Goal: Task Accomplishment & Management: Manage account settings

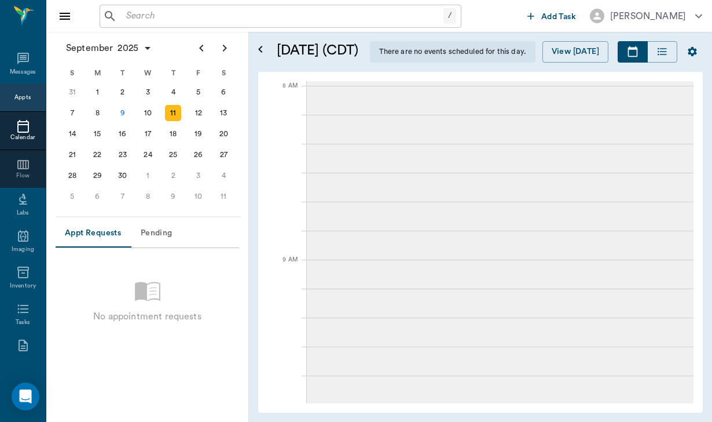
click at [123, 12] on input "text" at bounding box center [283, 16] width 322 height 16
click at [135, 214] on div "[DATE] S M T W T F S 27 28 29 30 [DATE] 1 2 3 4 5 6 7 8 9 10 11 12 13 14 15 16 …" at bounding box center [148, 124] width 185 height 185
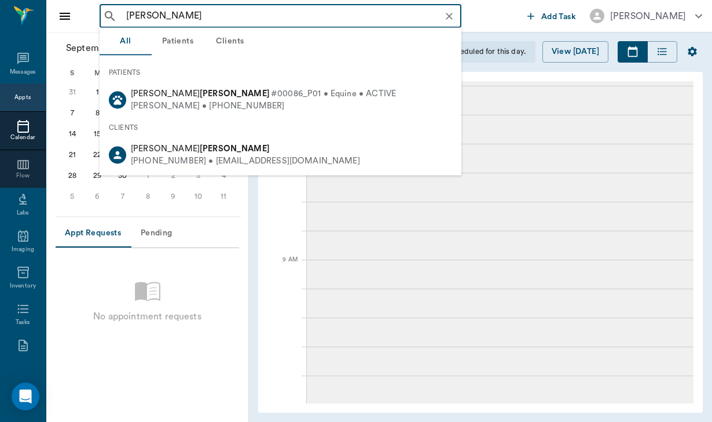
click at [166, 11] on input "[PERSON_NAME]" at bounding box center [290, 16] width 336 height 16
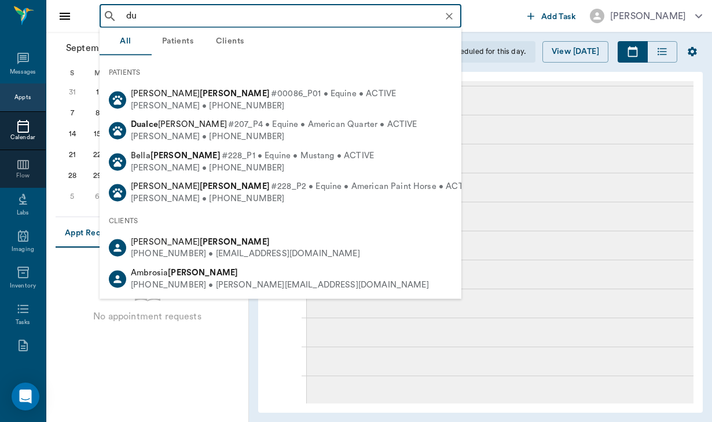
type input "d"
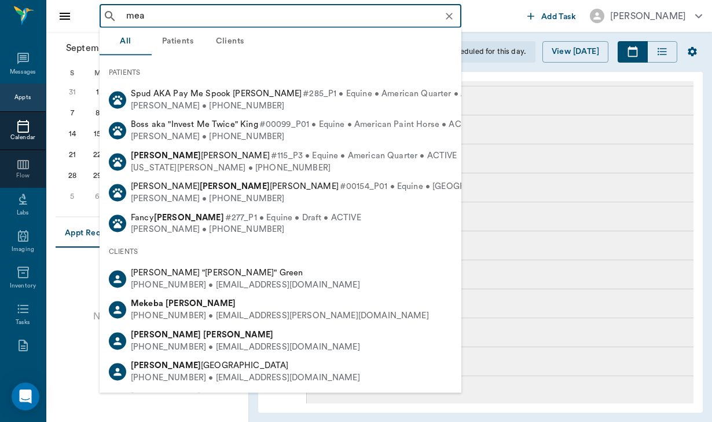
type input "[PERSON_NAME]"
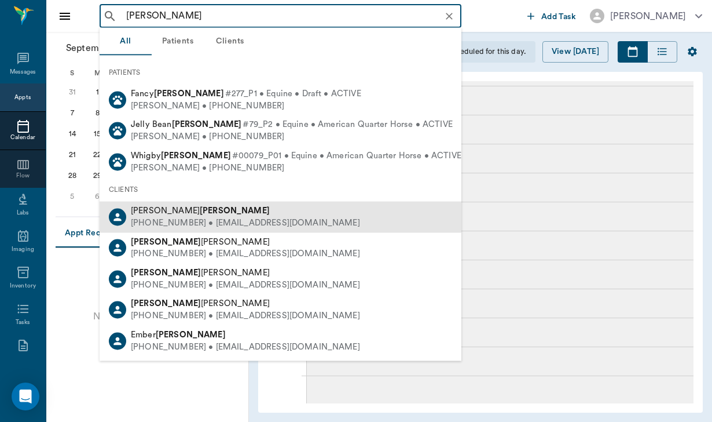
click at [209, 213] on div "[PERSON_NAME]" at bounding box center [245, 211] width 229 height 12
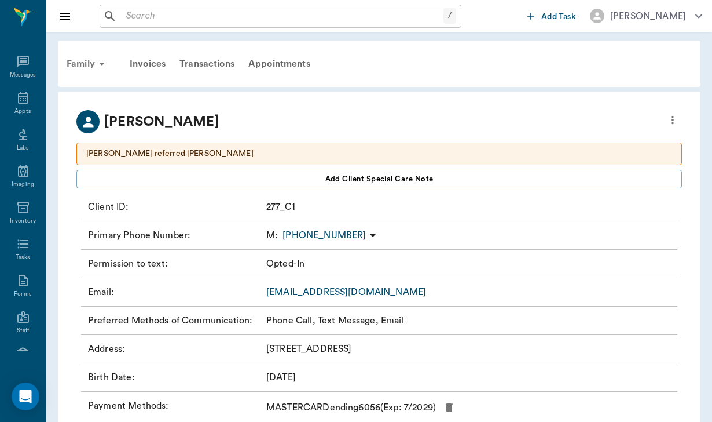
click at [89, 60] on div "Family" at bounding box center [88, 64] width 56 height 28
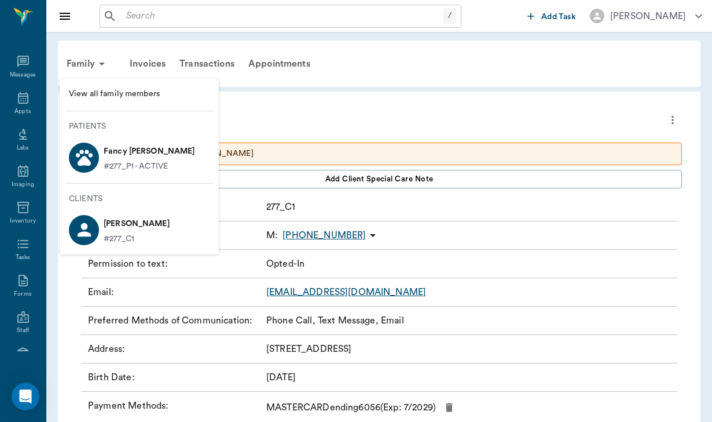
click at [127, 148] on p "Fancy [PERSON_NAME]" at bounding box center [149, 151] width 91 height 19
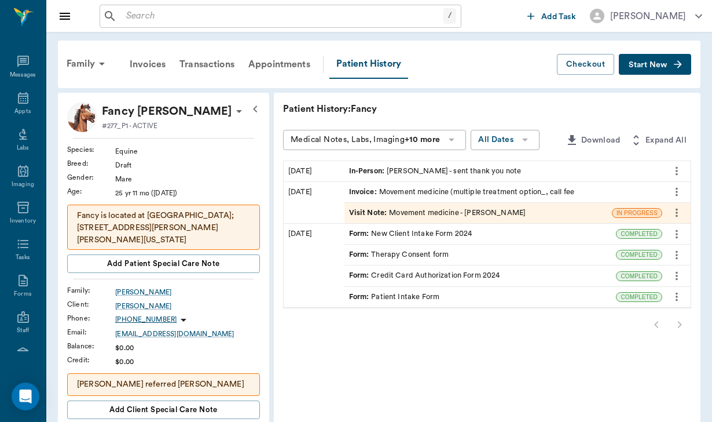
click at [128, 24] on div "/ ​" at bounding box center [281, 16] width 362 height 23
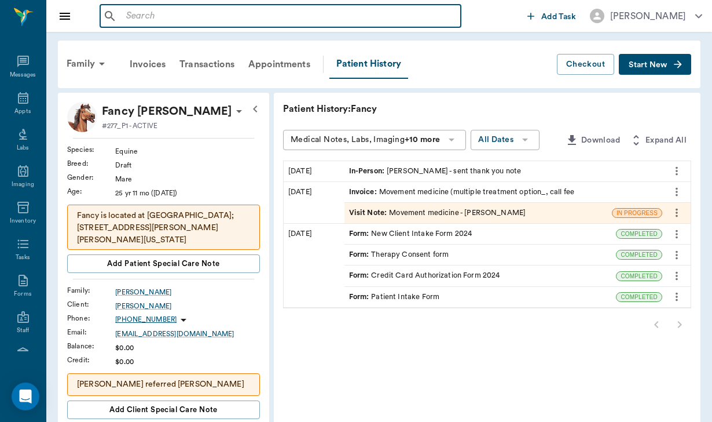
click at [135, 19] on input "text" at bounding box center [289, 16] width 335 height 16
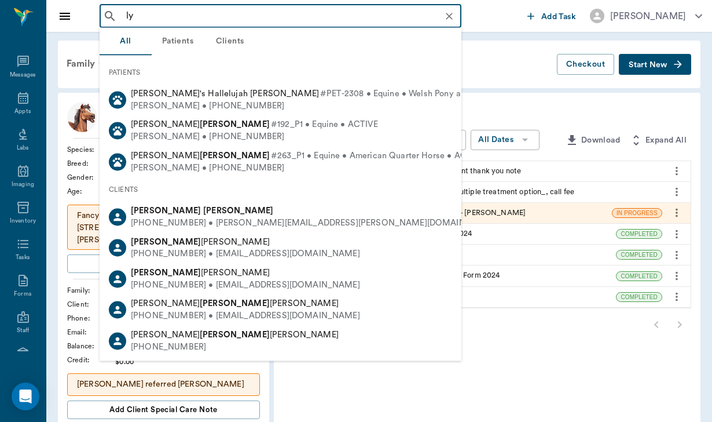
type input "l"
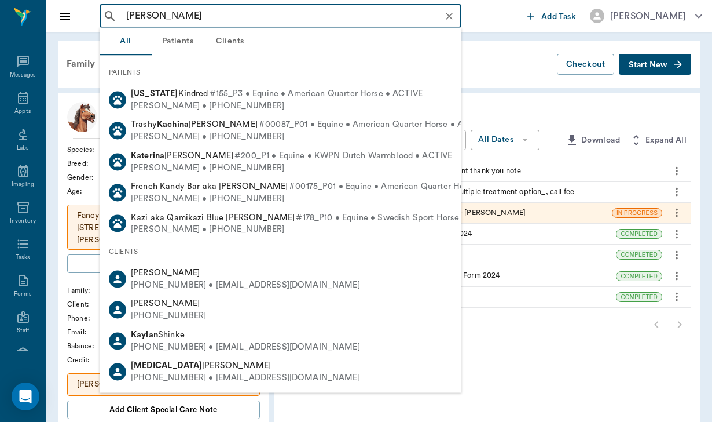
type input "[PERSON_NAME]"
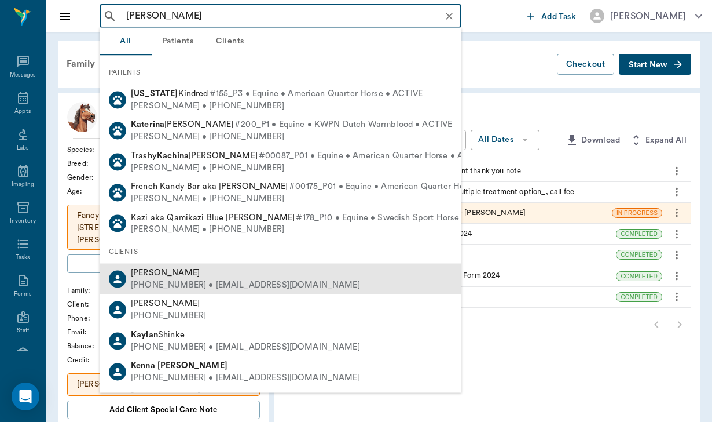
click at [195, 280] on div "[PHONE_NUMBER] • [EMAIL_ADDRESS][DOMAIN_NAME]" at bounding box center [245, 285] width 229 height 12
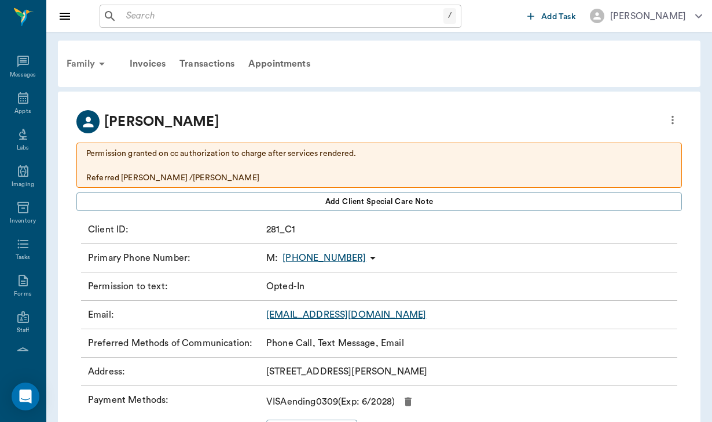
click at [79, 57] on div "Family" at bounding box center [88, 64] width 56 height 28
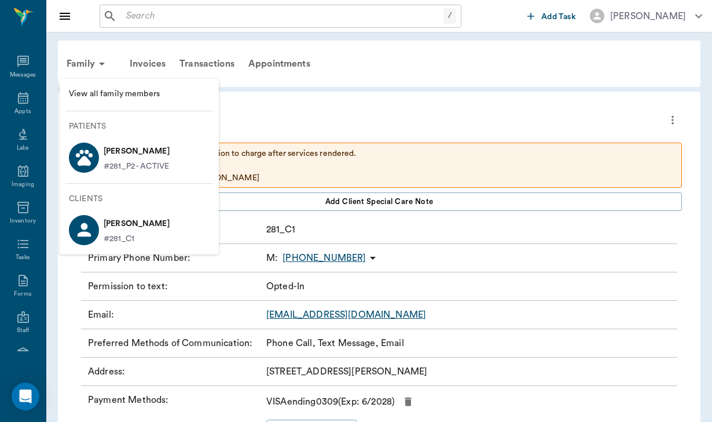
click at [91, 93] on span "View all family members" at bounding box center [139, 94] width 141 height 12
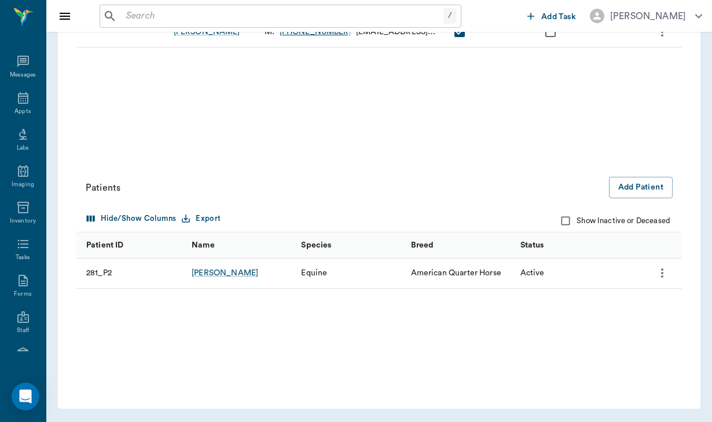
scroll to position [231, 0]
click at [650, 188] on button "Add Patient" at bounding box center [641, 187] width 64 height 21
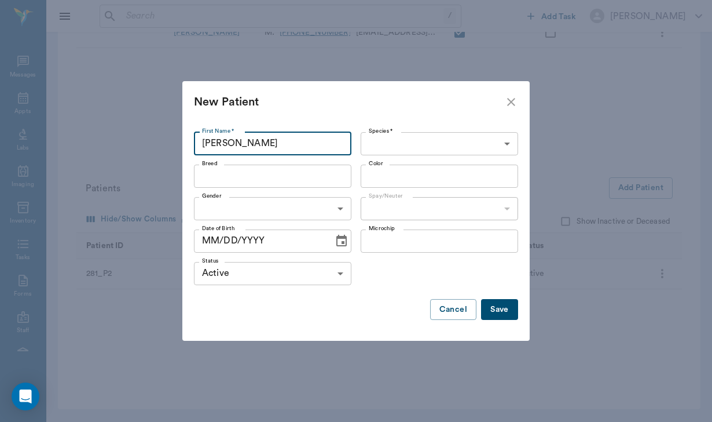
type input "[PERSON_NAME]"
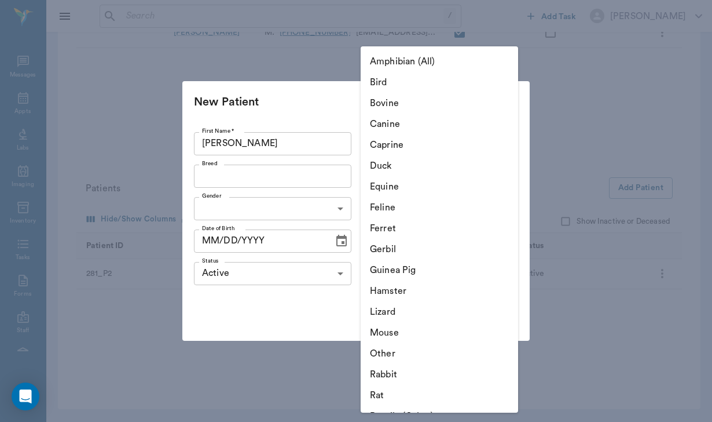
click at [390, 147] on body "/ ​ Add Task [PERSON_NAME] Nectar Messages Appts Labs Imaging Inventory Tasks F…" at bounding box center [356, 95] width 712 height 653
click at [393, 184] on li "Equine" at bounding box center [439, 186] width 157 height 21
type input "Equine"
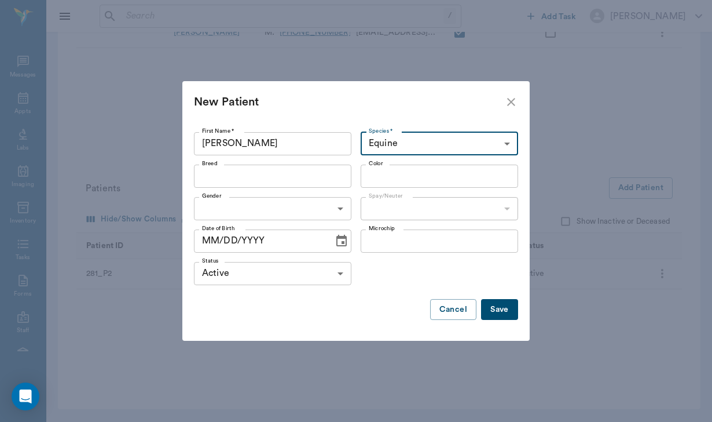
click at [509, 309] on button "Save" at bounding box center [499, 309] width 37 height 21
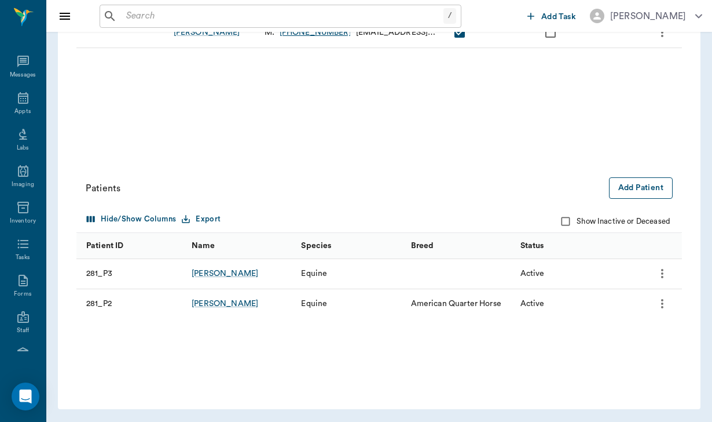
click at [636, 182] on button "Add Patient" at bounding box center [641, 187] width 64 height 21
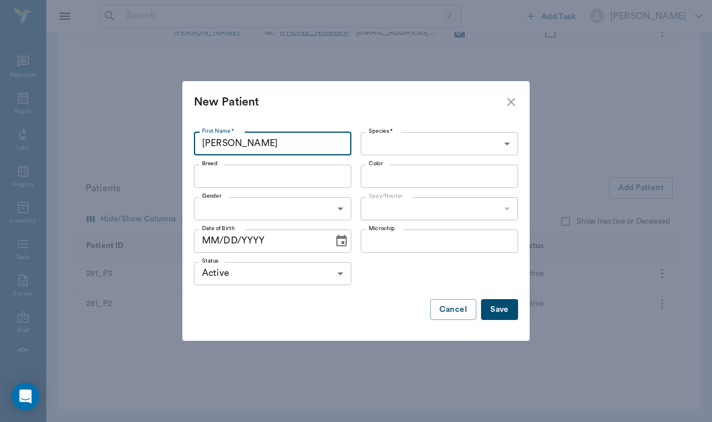
type input "[PERSON_NAME]"
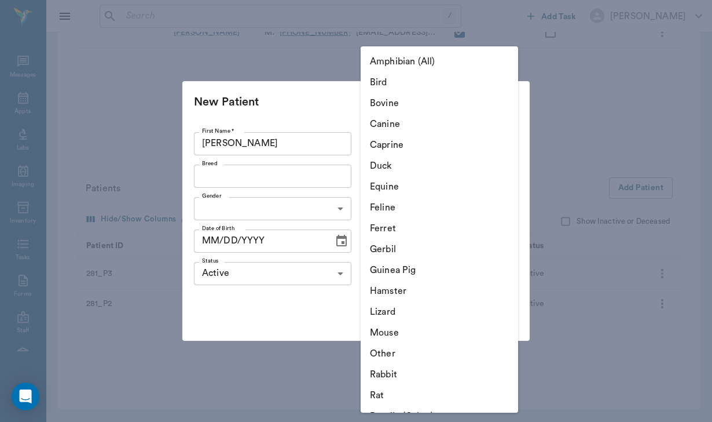
click at [474, 137] on body "/ ​ Add Task [PERSON_NAME] Nectar Messages Appts Labs Imaging Inventory Tasks F…" at bounding box center [356, 95] width 712 height 653
click at [444, 189] on li "Equine" at bounding box center [439, 186] width 157 height 21
type input "Equine"
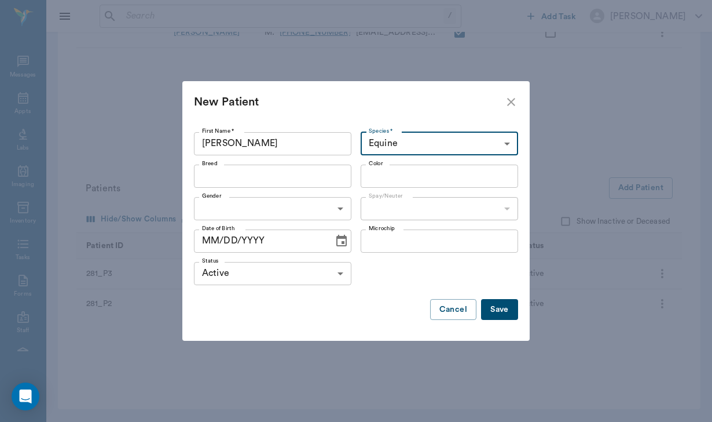
click at [507, 314] on button "Save" at bounding box center [499, 309] width 37 height 21
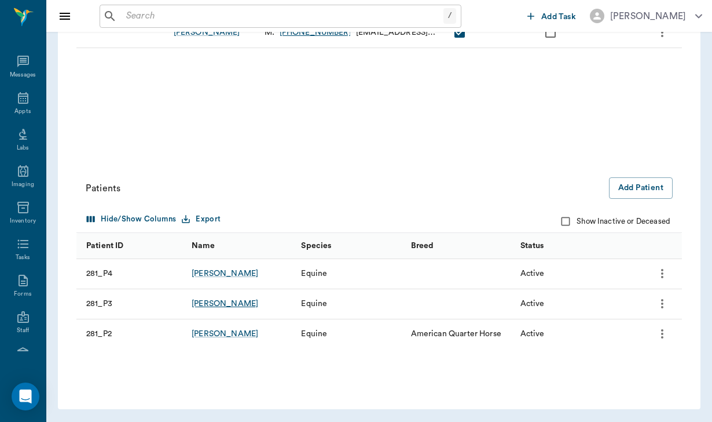
click at [207, 306] on div "[PERSON_NAME]" at bounding box center [225, 304] width 67 height 12
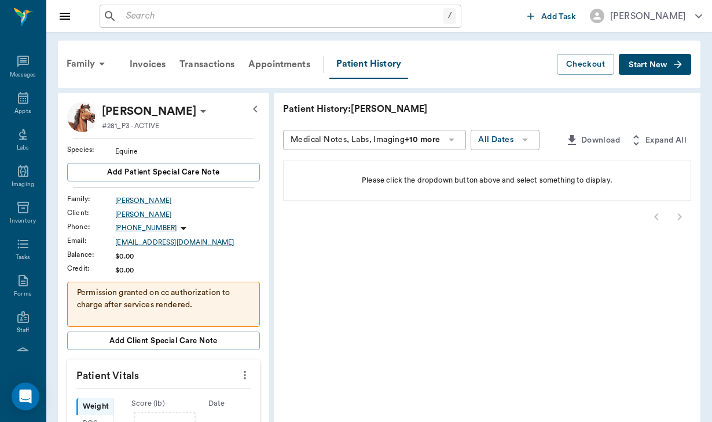
click at [639, 65] on span "Start New" at bounding box center [648, 65] width 39 height 0
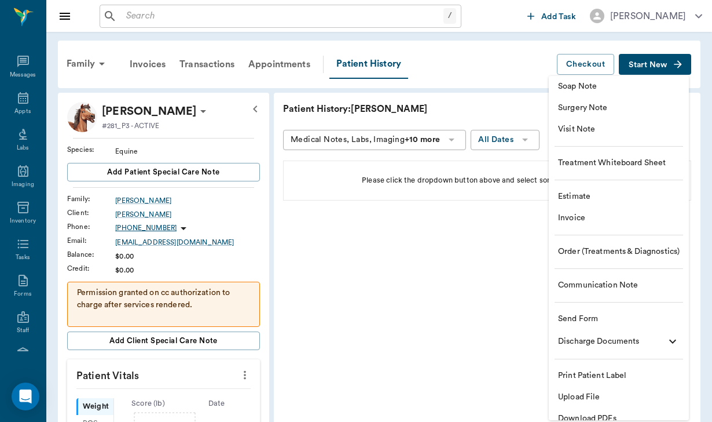
click at [600, 320] on span "Send Form" at bounding box center [619, 319] width 122 height 12
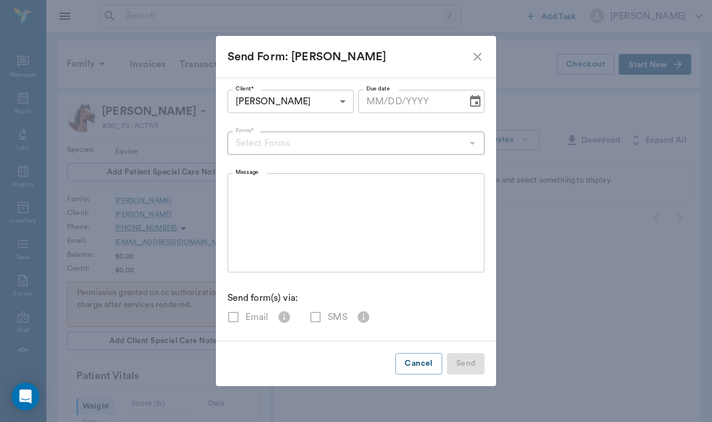
checkbox input "true"
click at [354, 147] on input "Forms*" at bounding box center [347, 143] width 232 height 16
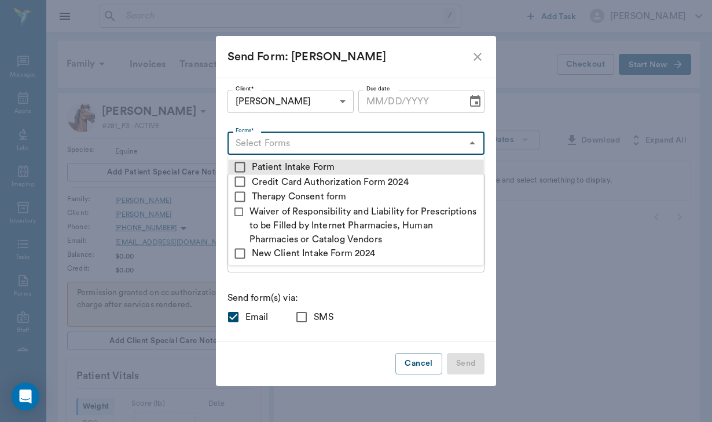
click at [241, 168] on input "checkbox" at bounding box center [240, 167] width 14 height 14
checkbox input "true"
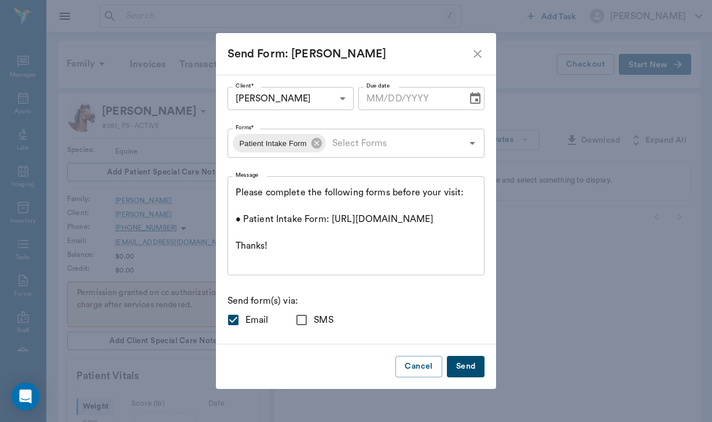
click at [442, 294] on p "Send form(s) via:" at bounding box center [357, 301] width 258 height 14
click at [415, 244] on textarea "Please complete the following forms before your visit: • Patient Intake Form: […" at bounding box center [356, 226] width 241 height 80
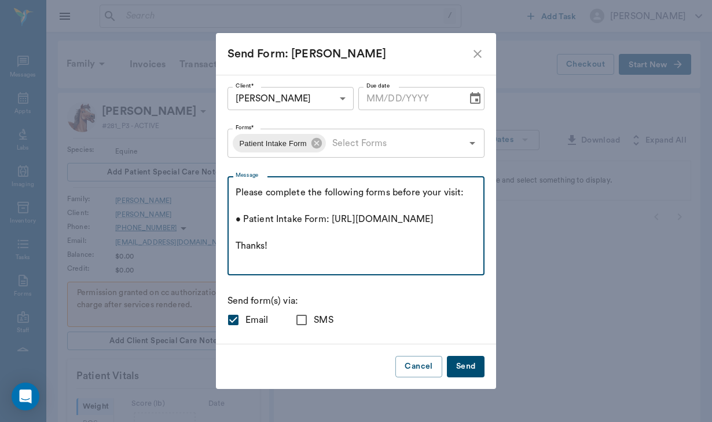
scroll to position [13, 0]
click at [281, 257] on textarea "Please complete the following forms before your visit: • Patient Intake Form: […" at bounding box center [356, 226] width 241 height 80
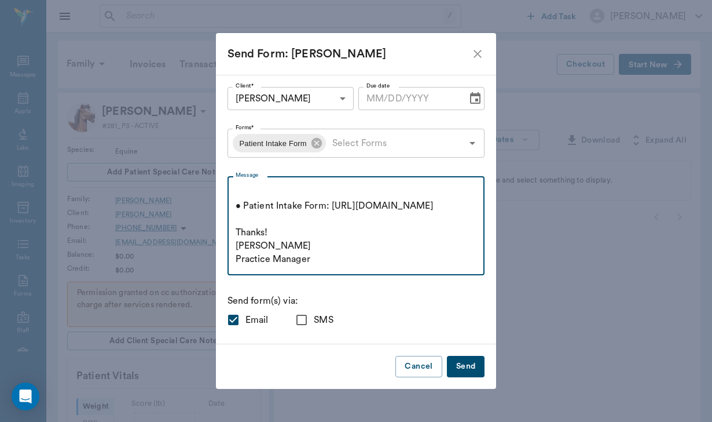
scroll to position [52, 0]
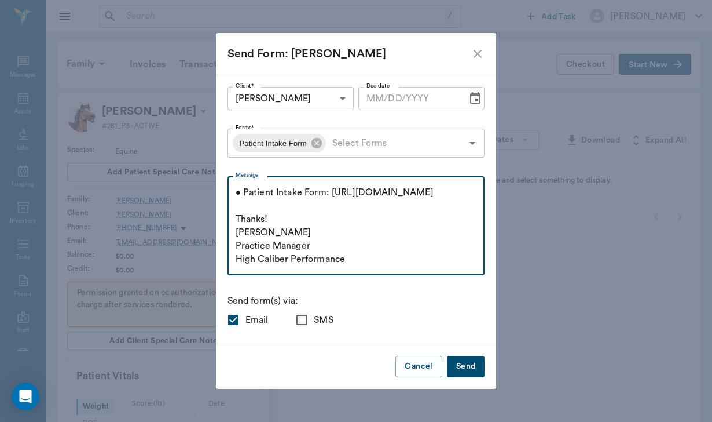
type textarea "Please complete the following forms before your visit: • Patient Intake Form: […"
click at [307, 318] on input "SMS" at bounding box center [302, 319] width 24 height 24
checkbox input "true"
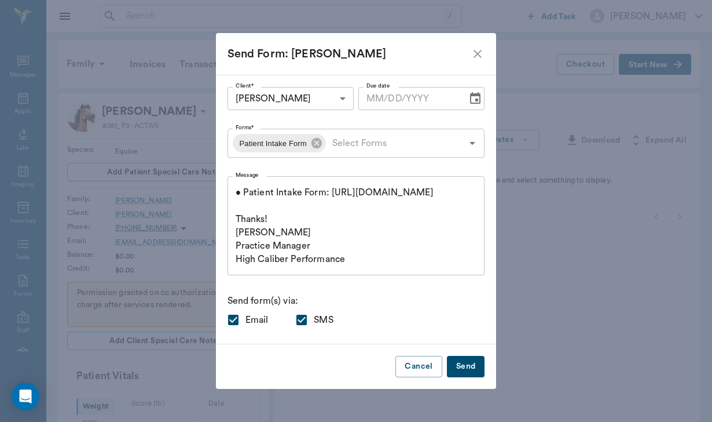
click at [469, 362] on button "Send" at bounding box center [466, 366] width 38 height 21
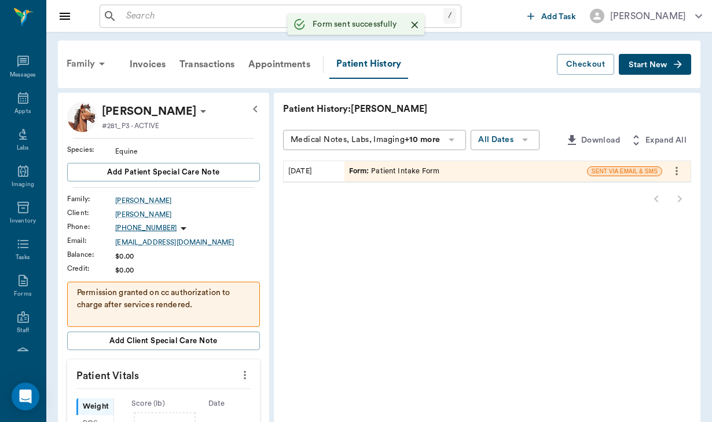
click at [87, 58] on div "Family" at bounding box center [88, 64] width 56 height 28
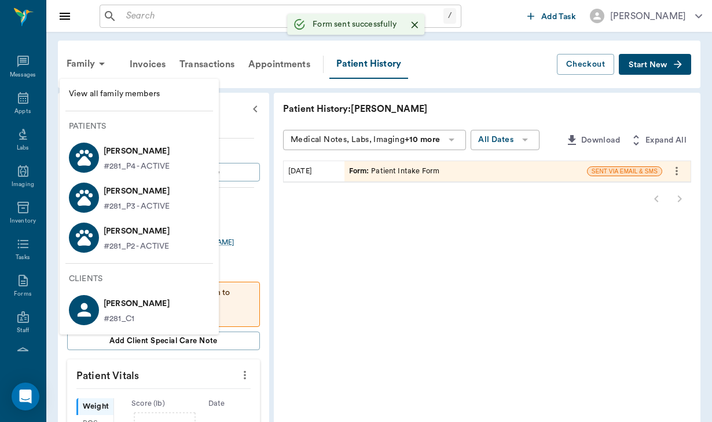
click at [125, 150] on p "[PERSON_NAME]" at bounding box center [137, 151] width 66 height 19
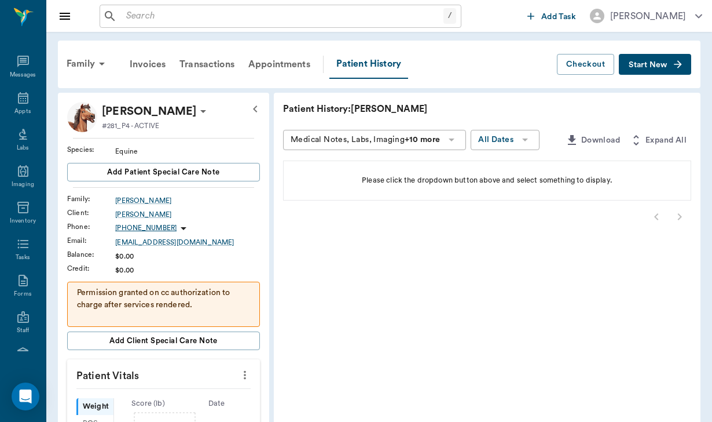
click at [642, 65] on span "Start New" at bounding box center [648, 65] width 39 height 0
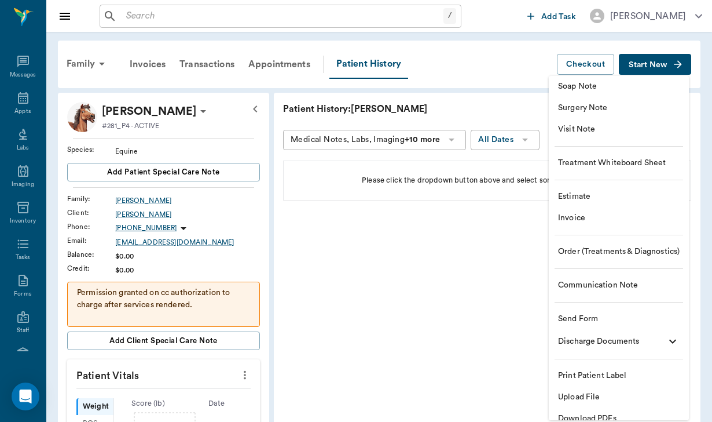
click at [598, 279] on span "Communication Note" at bounding box center [619, 285] width 122 height 12
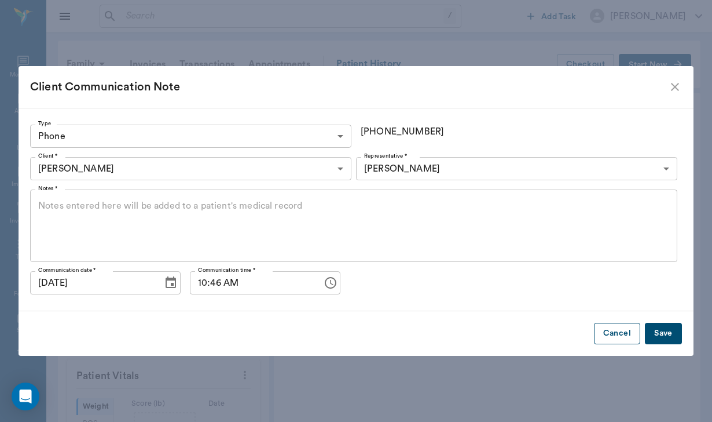
click at [607, 336] on button "Cancel" at bounding box center [617, 333] width 46 height 21
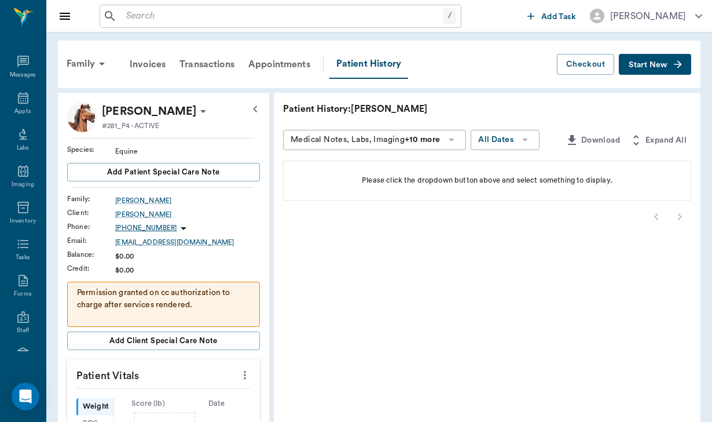
click at [647, 65] on span "Start New" at bounding box center [648, 65] width 39 height 0
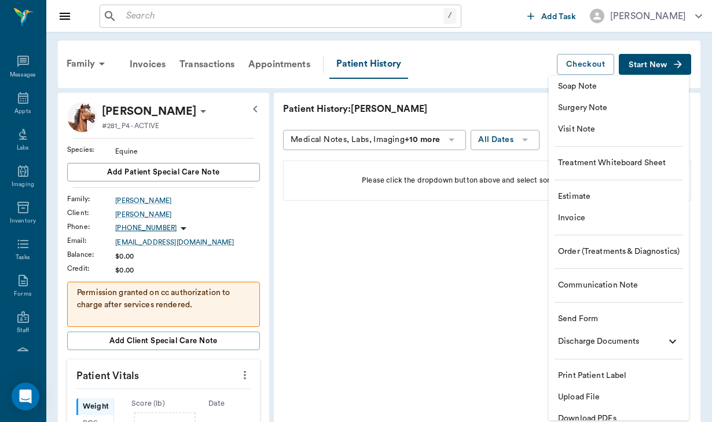
click at [621, 310] on li "Send Form" at bounding box center [619, 318] width 140 height 21
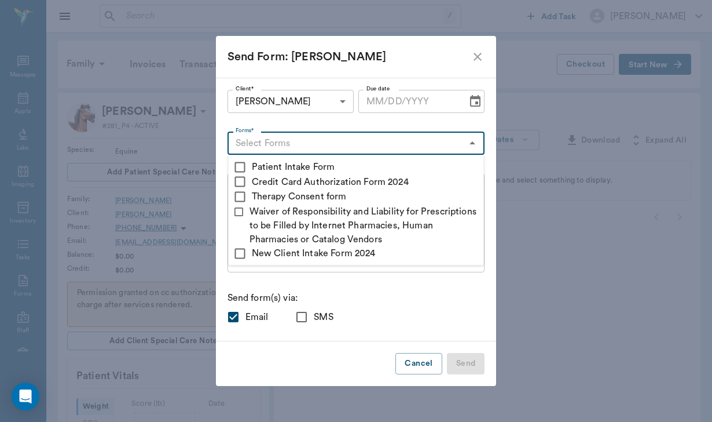
click at [290, 140] on input "Forms*" at bounding box center [347, 143] width 232 height 16
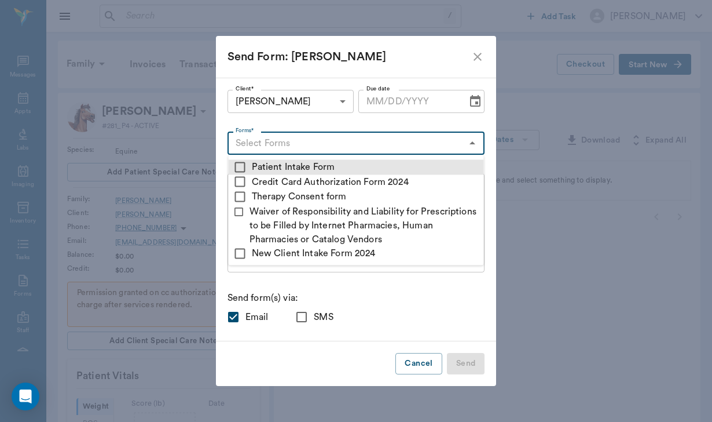
click at [243, 166] on input "checkbox" at bounding box center [240, 167] width 14 height 14
checkbox input "true"
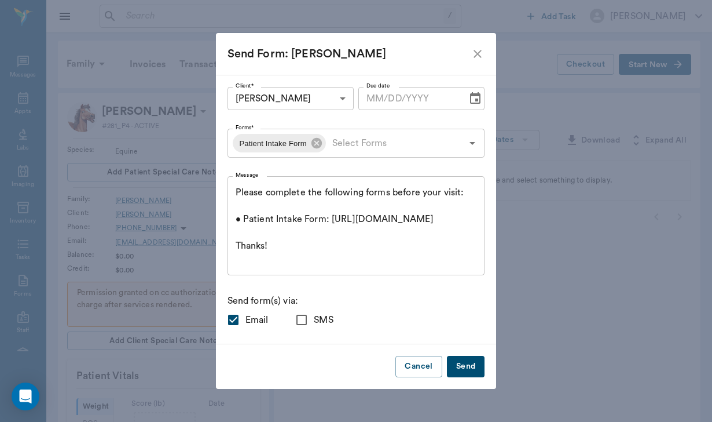
click at [339, 296] on p "Send form(s) via:" at bounding box center [357, 301] width 258 height 14
click at [305, 252] on textarea "Please complete the following forms before your visit: • Patient Intake Form: […" at bounding box center [356, 226] width 241 height 80
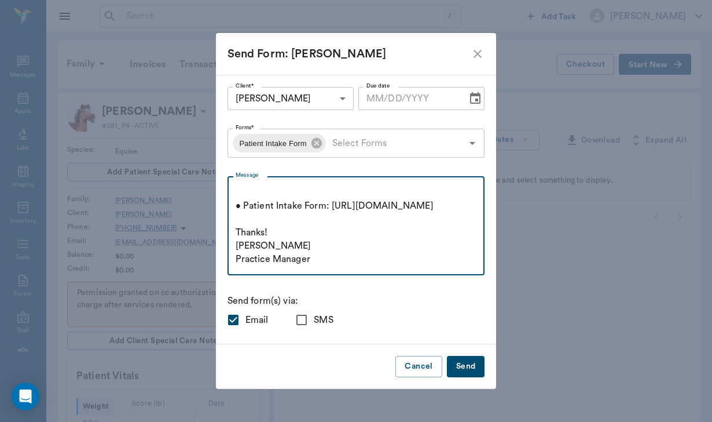
scroll to position [52, 0]
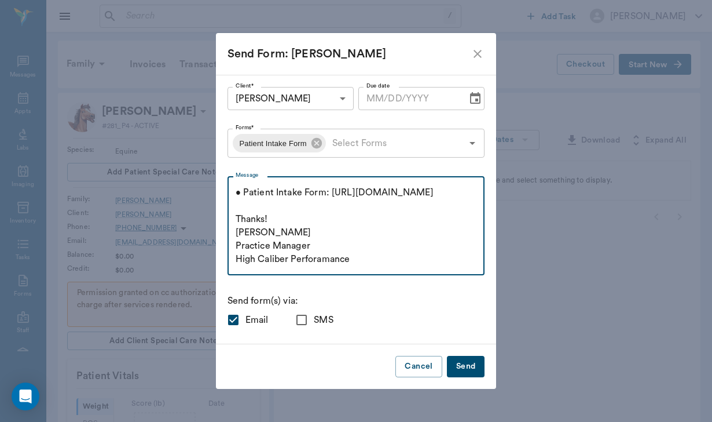
type textarea "Please complete the following forms before your visit: • Patient Intake Form: […"
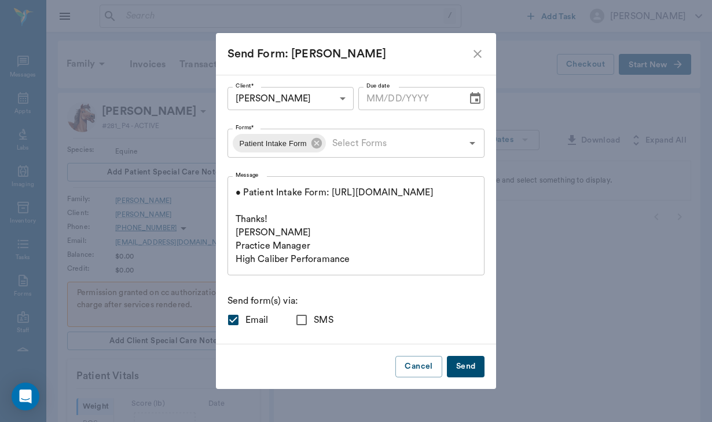
click at [303, 316] on input "SMS" at bounding box center [302, 319] width 24 height 24
checkbox input "true"
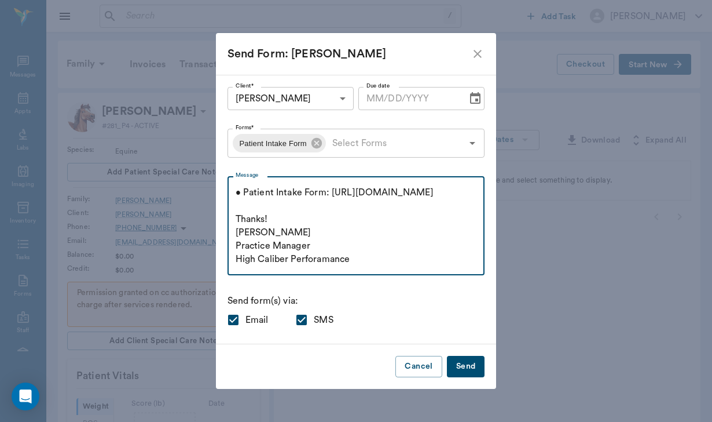
click at [324, 259] on textarea "Please complete the following forms before your visit: • Patient Intake Form: […" at bounding box center [356, 226] width 241 height 80
type textarea "Please complete the following forms before your visit: • Patient Intake Form: […"
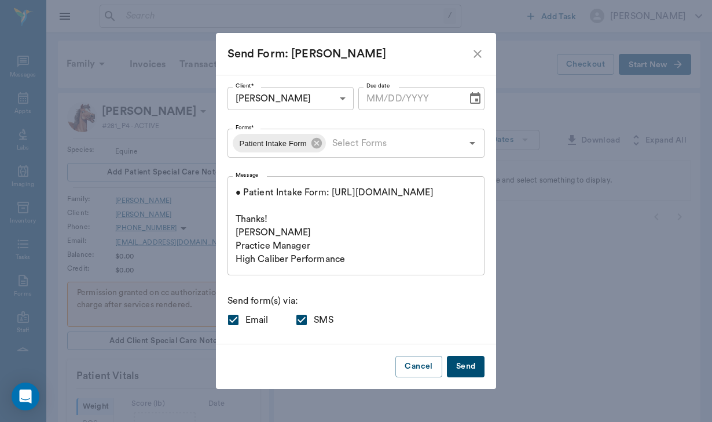
click at [465, 367] on button "Send" at bounding box center [466, 366] width 38 height 21
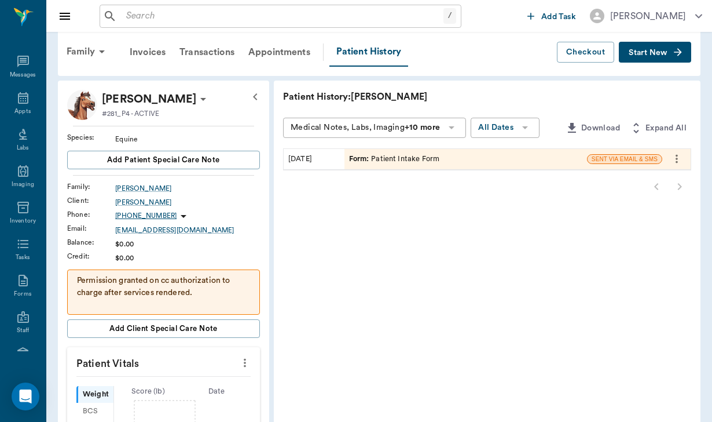
scroll to position [13, 0]
click at [23, 104] on icon at bounding box center [23, 98] width 14 height 14
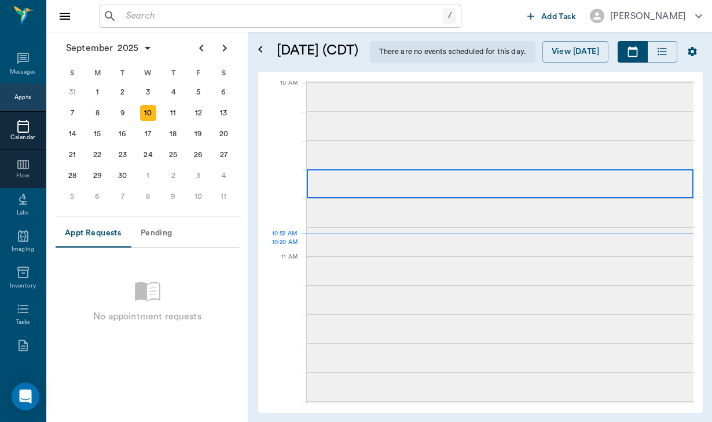
scroll to position [350, 0]
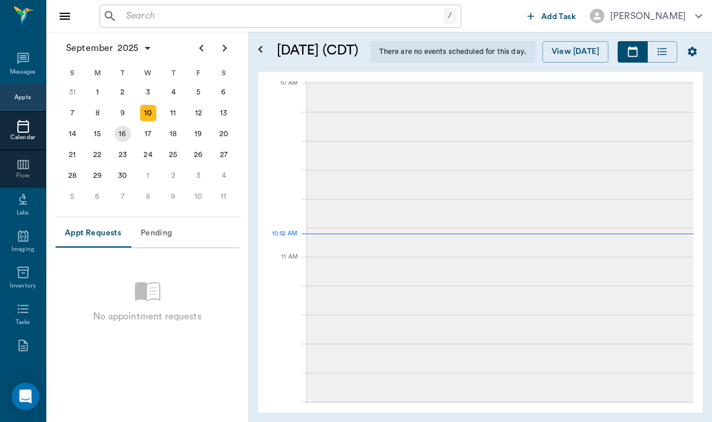
click at [126, 131] on div "16" at bounding box center [123, 134] width 16 height 16
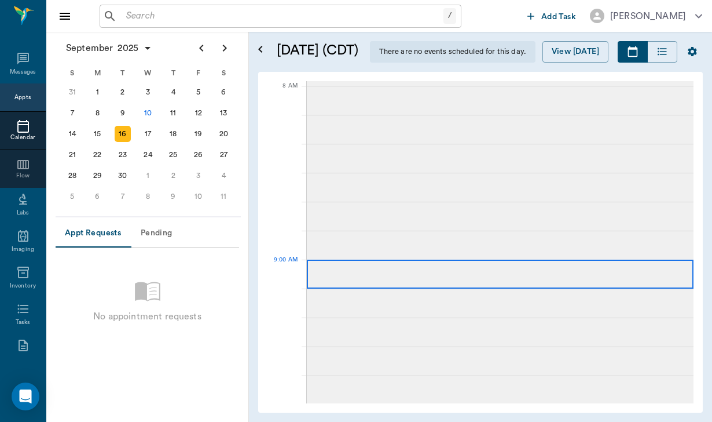
click at [355, 277] on div at bounding box center [500, 273] width 387 height 29
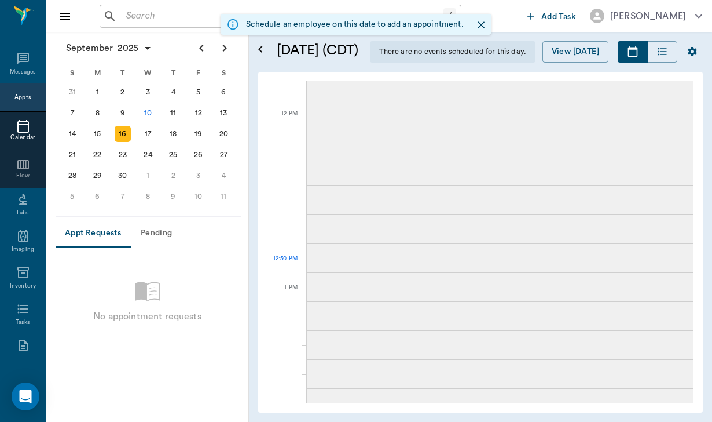
scroll to position [668, 0]
click at [149, 131] on div "17" at bounding box center [148, 134] width 16 height 16
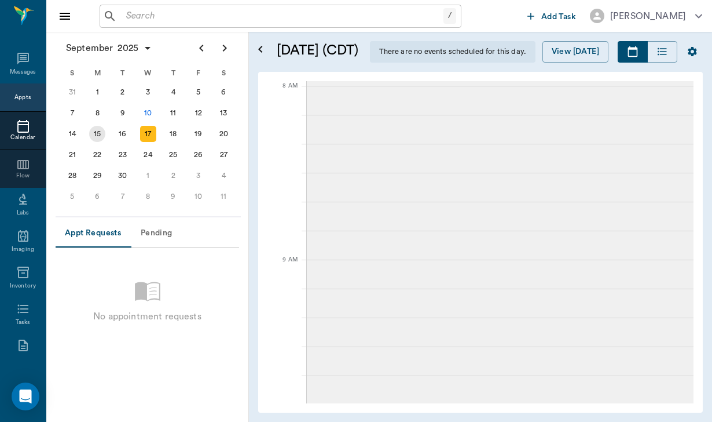
click at [98, 134] on div "15" at bounding box center [97, 134] width 16 height 16
click at [179, 134] on div "18" at bounding box center [173, 134] width 16 height 16
click at [144, 139] on div "17" at bounding box center [148, 134] width 16 height 16
click at [122, 140] on div "16" at bounding box center [123, 134] width 16 height 16
click at [102, 140] on div "15" at bounding box center [97, 134] width 16 height 16
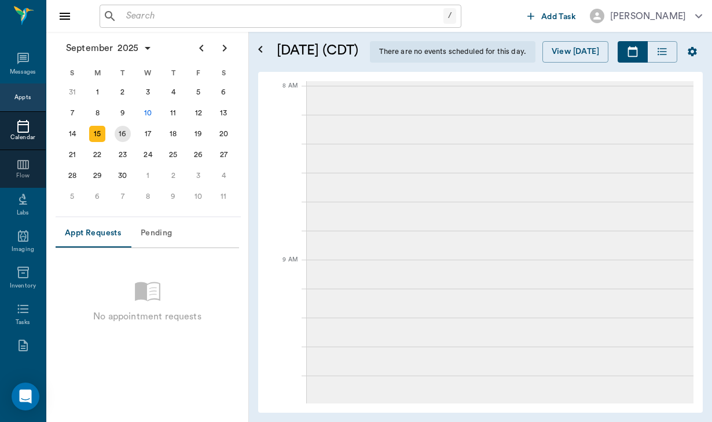
click at [117, 138] on div "16" at bounding box center [123, 134] width 16 height 16
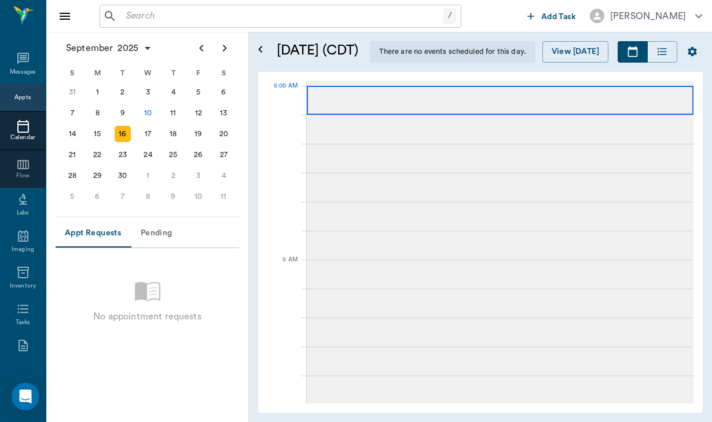
click at [351, 98] on div at bounding box center [500, 100] width 387 height 29
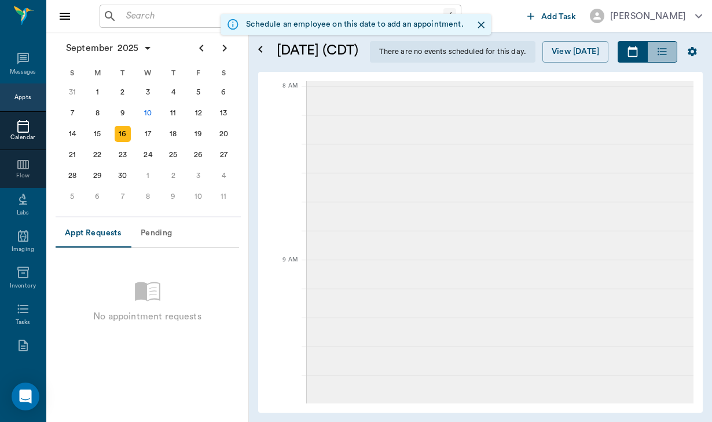
click at [668, 50] on icon "button" at bounding box center [663, 52] width 12 height 12
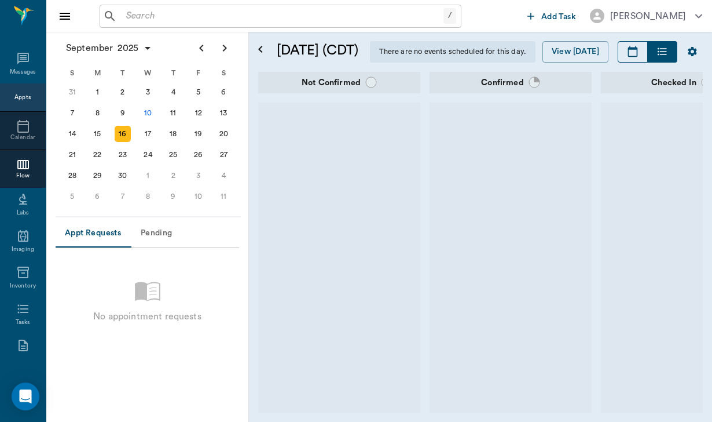
click at [639, 50] on icon "button" at bounding box center [633, 52] width 12 height 12
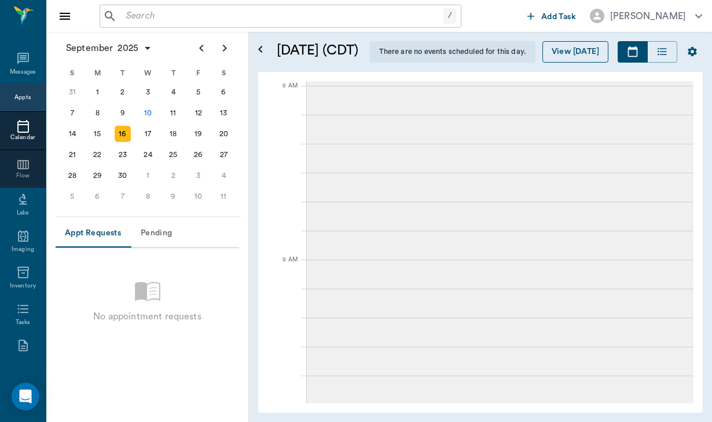
click at [581, 53] on button "View [DATE]" at bounding box center [576, 51] width 66 height 21
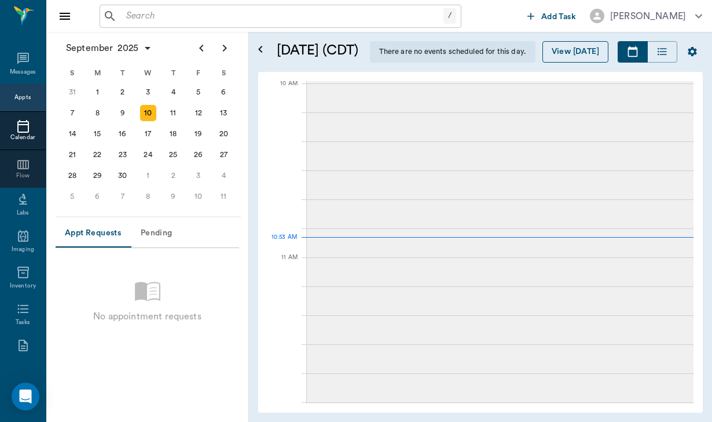
scroll to position [349, 0]
click at [100, 138] on div "15" at bounding box center [97, 134] width 16 height 16
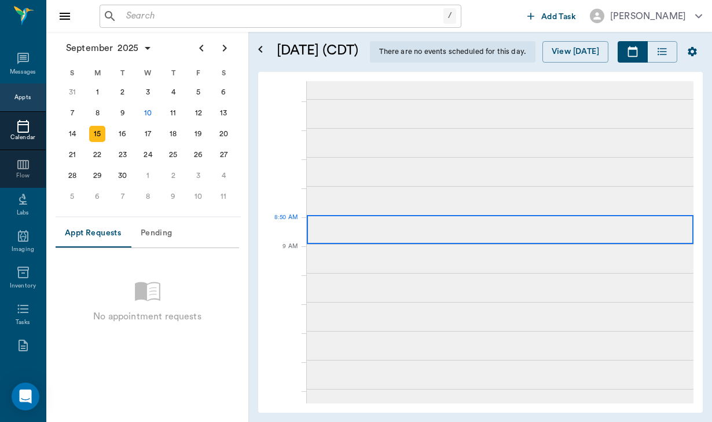
scroll to position [17, 0]
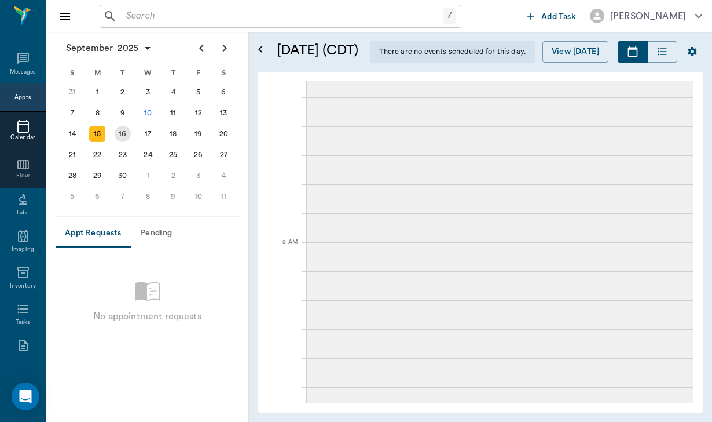
click at [126, 135] on div "16" at bounding box center [123, 134] width 16 height 16
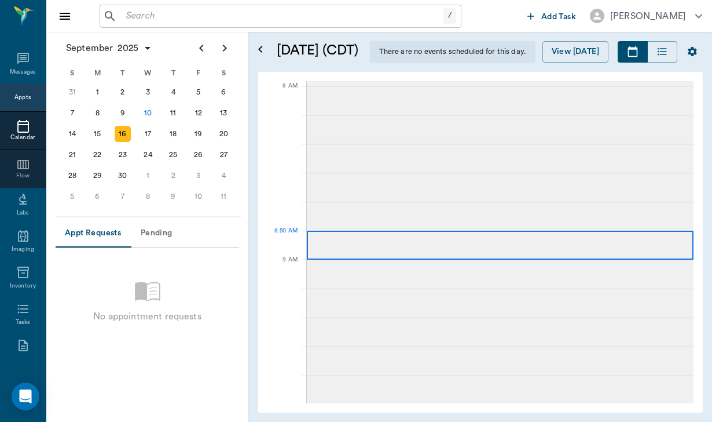
click at [394, 241] on div at bounding box center [500, 244] width 387 height 29
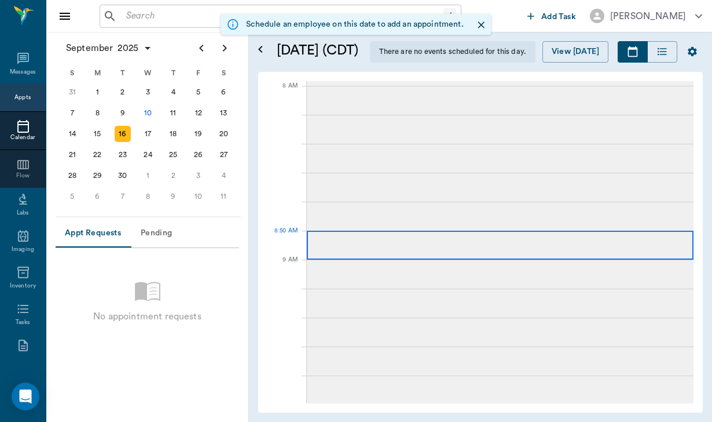
click at [394, 241] on div at bounding box center [500, 244] width 387 height 29
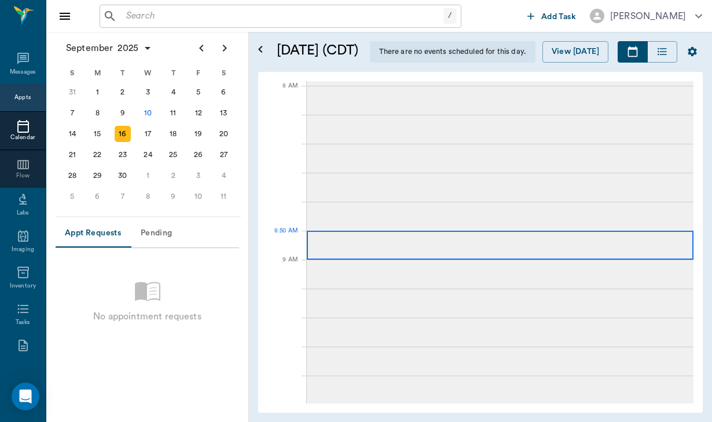
click at [394, 241] on div at bounding box center [500, 244] width 387 height 29
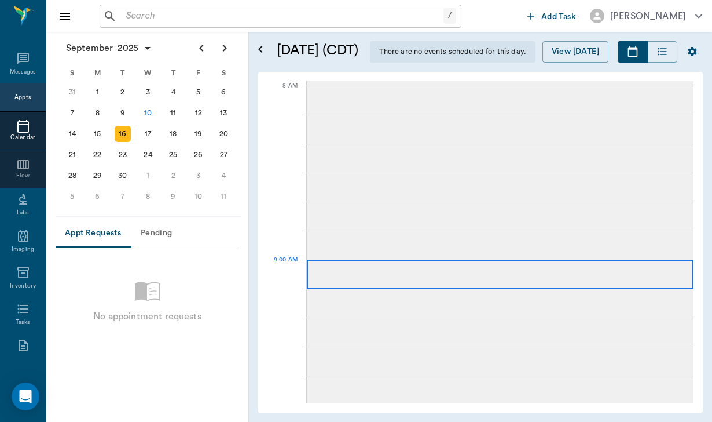
click at [399, 268] on div at bounding box center [500, 273] width 387 height 29
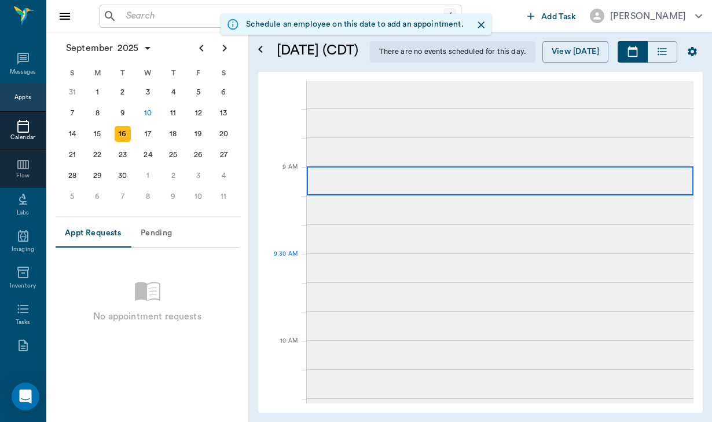
scroll to position [94, 0]
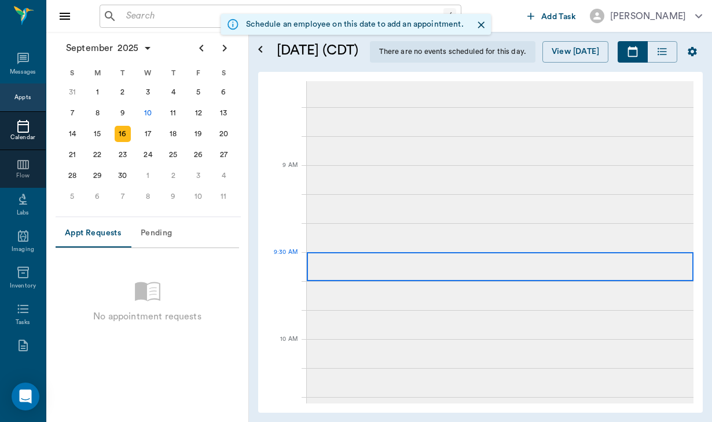
click at [398, 277] on div at bounding box center [500, 266] width 387 height 29
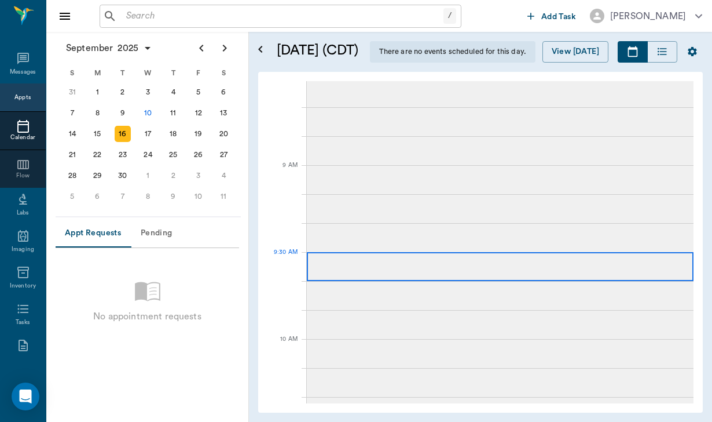
click at [398, 267] on div at bounding box center [500, 266] width 387 height 29
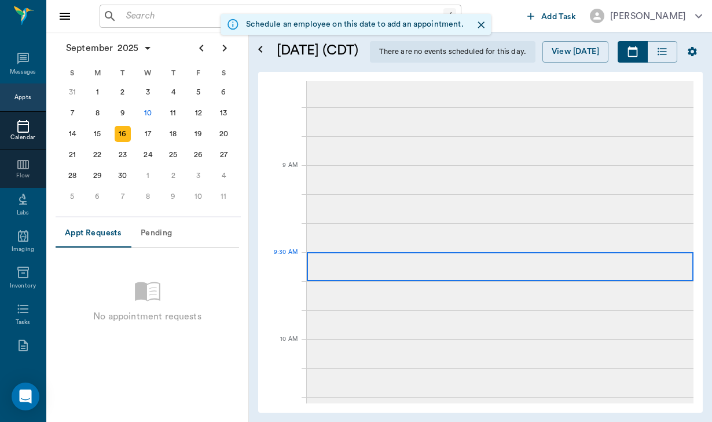
click at [398, 267] on div at bounding box center [500, 266] width 387 height 29
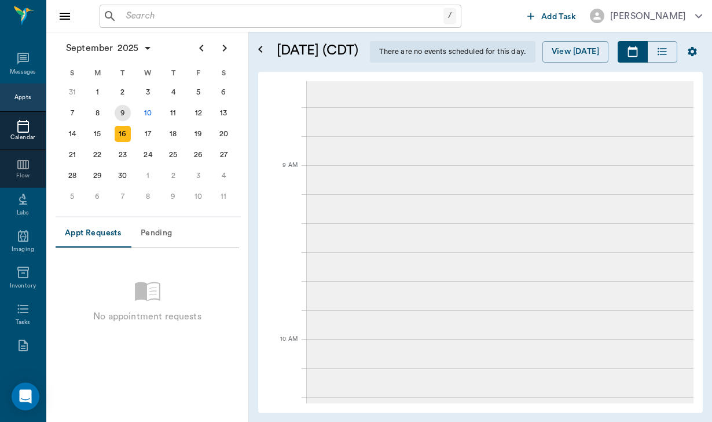
click at [123, 111] on div "9" at bounding box center [123, 113] width 16 height 16
click at [124, 171] on div "30" at bounding box center [123, 175] width 16 height 16
click at [30, 133] on div at bounding box center [23, 126] width 46 height 14
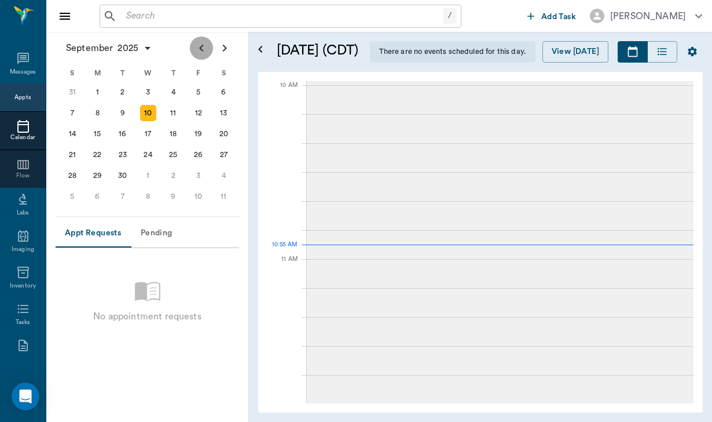
click at [196, 48] on icon "Previous page" at bounding box center [202, 48] width 14 height 14
click at [96, 157] on div "18" at bounding box center [97, 154] width 16 height 16
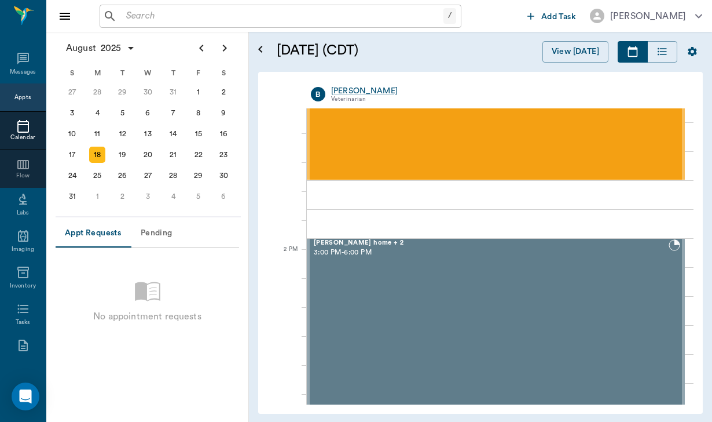
scroll to position [818, 0]
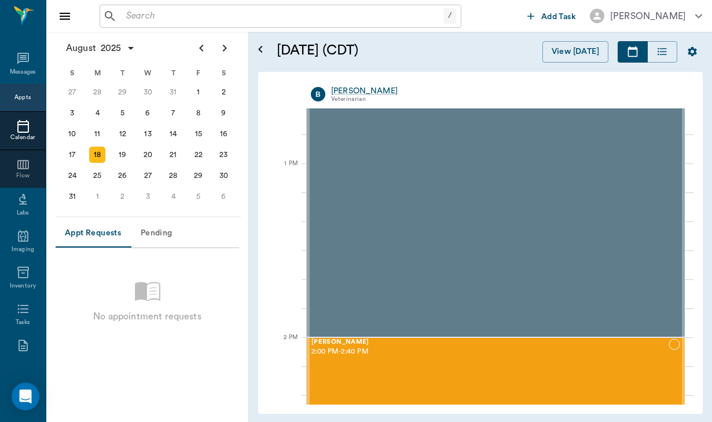
click at [305, 118] on div at bounding box center [287, 119] width 39 height 29
click at [306, 119] on div at bounding box center [287, 119] width 39 height 29
click at [305, 119] on div at bounding box center [287, 119] width 39 height 29
click at [303, 317] on div at bounding box center [287, 322] width 39 height 29
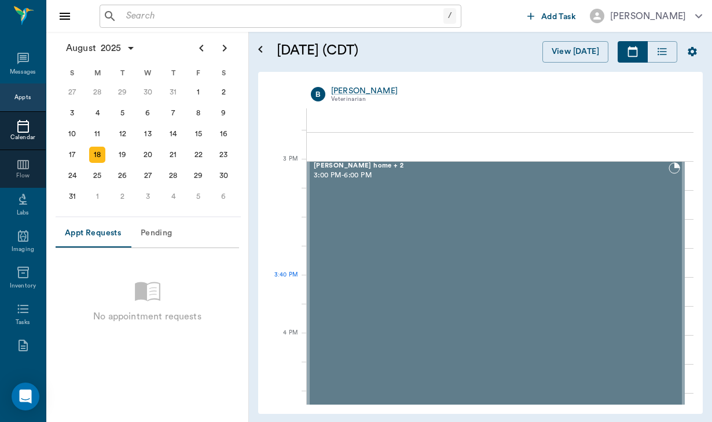
scroll to position [1170, 0]
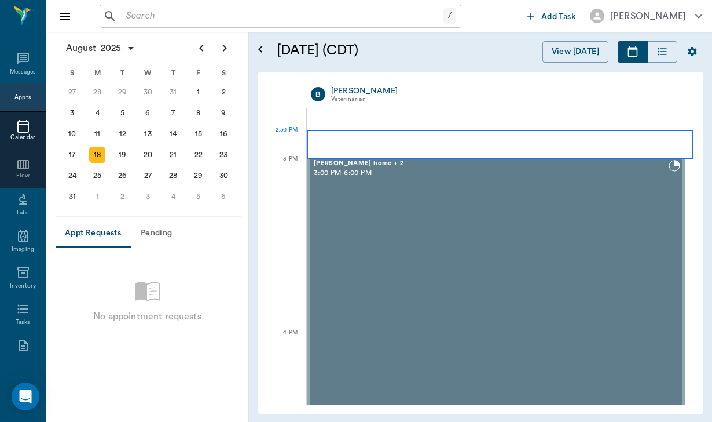
click at [318, 149] on div at bounding box center [500, 144] width 387 height 29
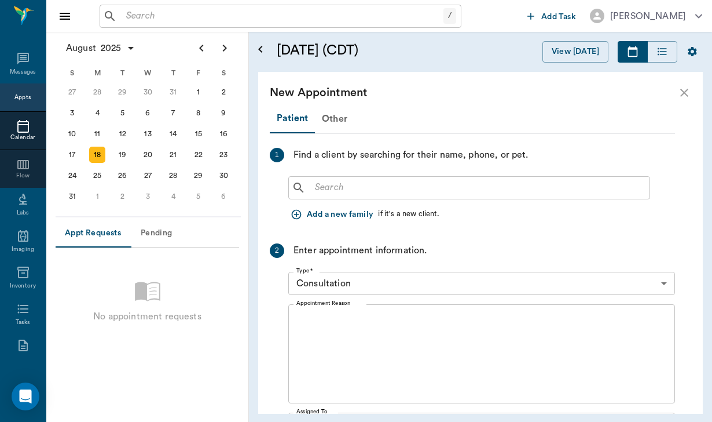
scroll to position [0, 0]
click at [353, 210] on button "Add a new family" at bounding box center [333, 214] width 90 height 21
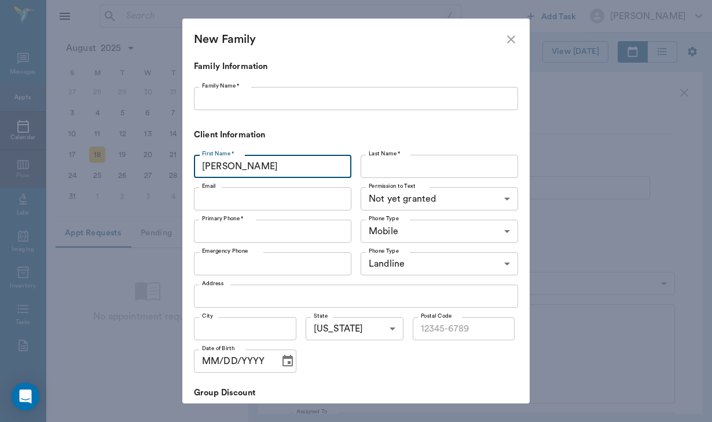
type input "[PERSON_NAME]"
click at [340, 129] on p "Client Information" at bounding box center [350, 135] width 313 height 13
click at [512, 34] on icon "close" at bounding box center [511, 39] width 14 height 14
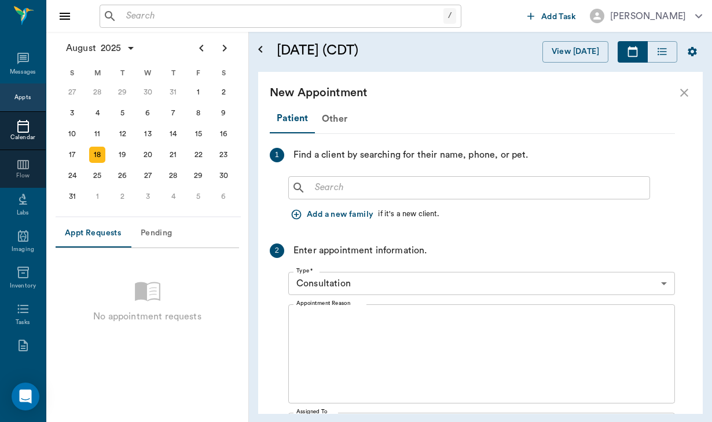
click at [687, 89] on icon "close" at bounding box center [684, 93] width 8 height 8
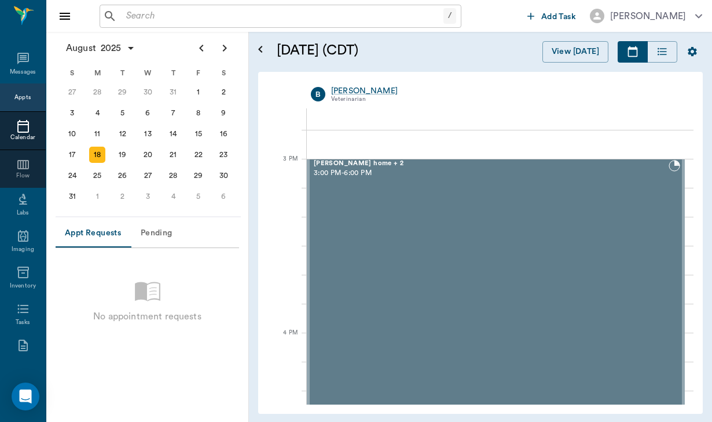
click at [123, 18] on input "text" at bounding box center [283, 16] width 322 height 16
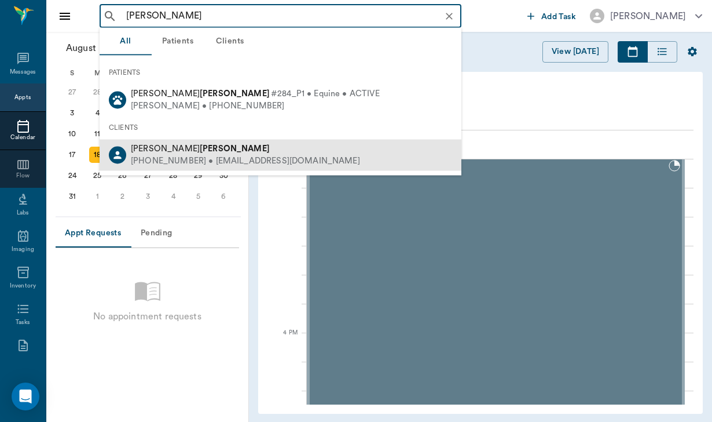
click at [210, 159] on div "[PHONE_NUMBER] • [EMAIL_ADDRESS][DOMAIN_NAME]" at bounding box center [245, 161] width 229 height 12
type input "[PERSON_NAME]"
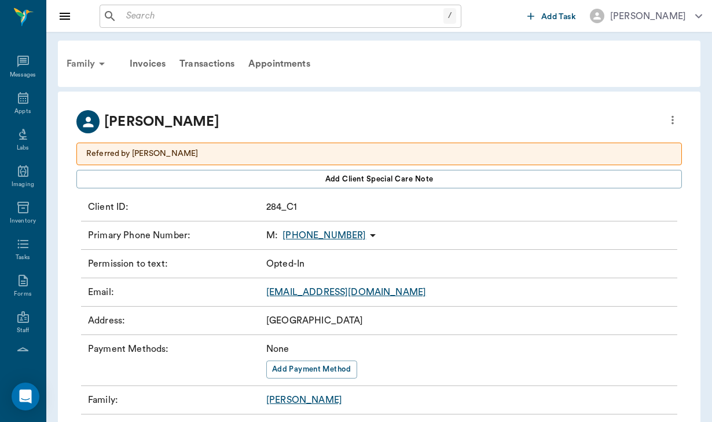
click at [73, 63] on div "Family" at bounding box center [88, 64] width 56 height 28
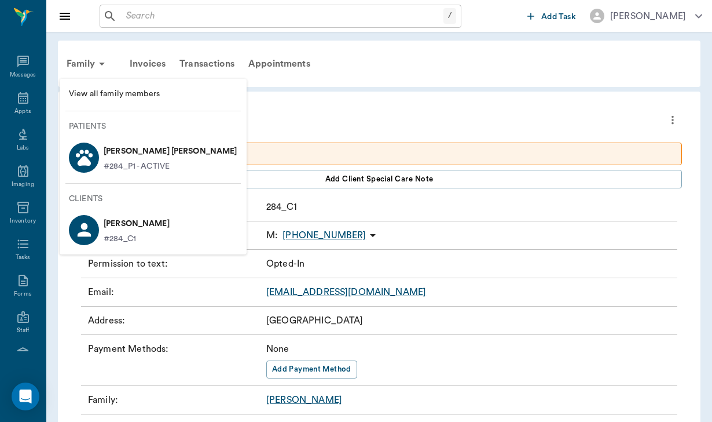
click at [131, 151] on p "[PERSON_NAME] [PERSON_NAME]" at bounding box center [171, 151] width 134 height 19
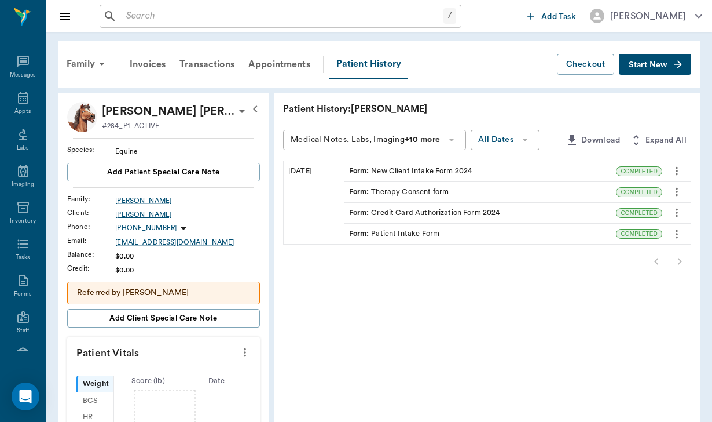
click at [146, 215] on div "[PERSON_NAME]" at bounding box center [187, 214] width 145 height 10
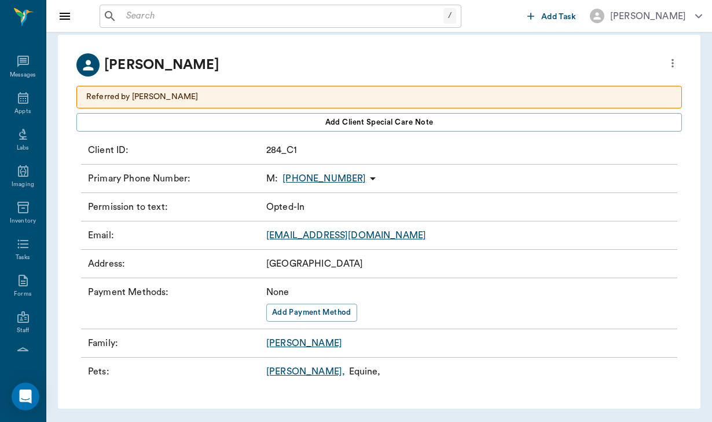
scroll to position [56, 0]
click at [675, 67] on icon "more" at bounding box center [672, 64] width 13 height 14
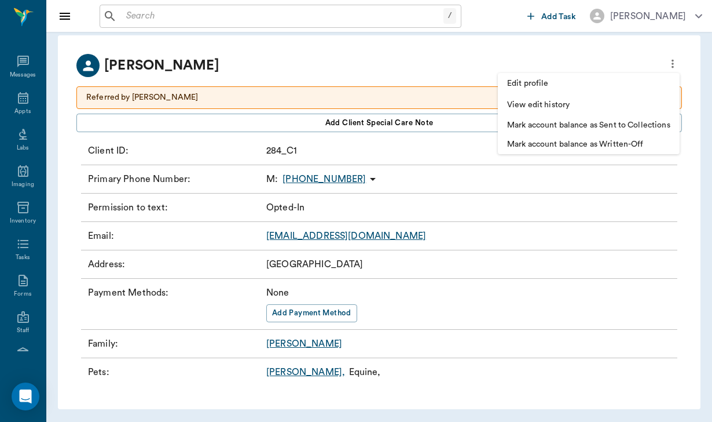
click at [527, 80] on span "Edit profile" at bounding box center [588, 84] width 163 height 12
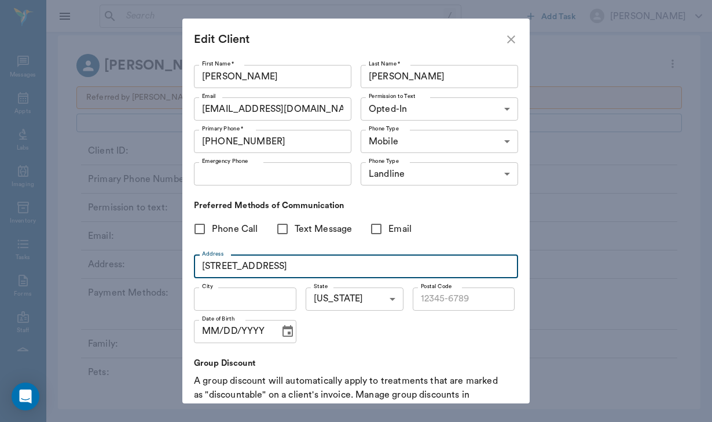
type input "[STREET_ADDRESS]"
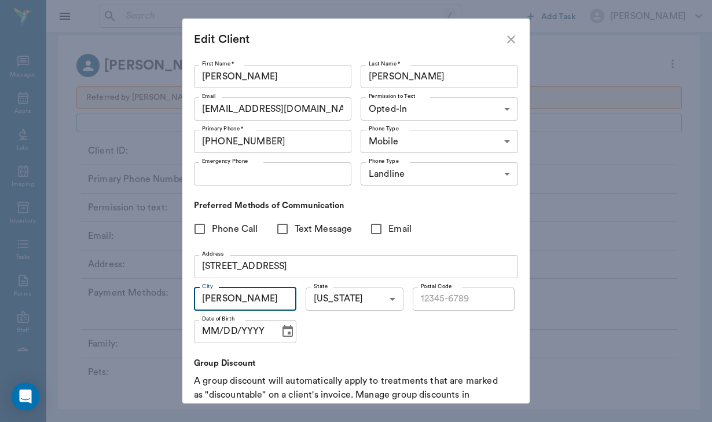
type input "[PERSON_NAME]"
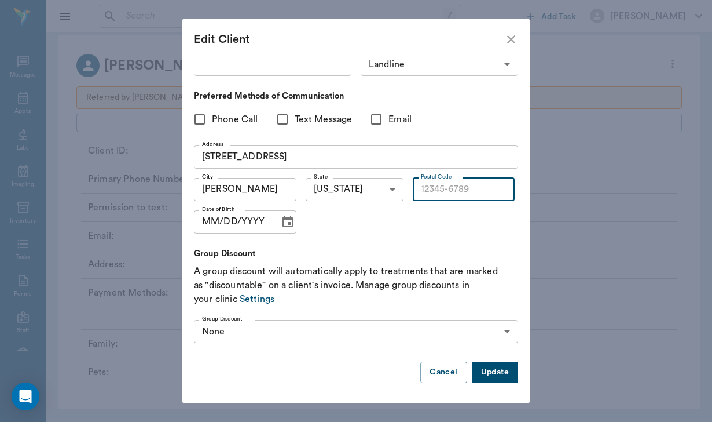
scroll to position [109, 0]
click at [496, 375] on button "Update" at bounding box center [495, 372] width 46 height 21
type input "UNKNOWN"
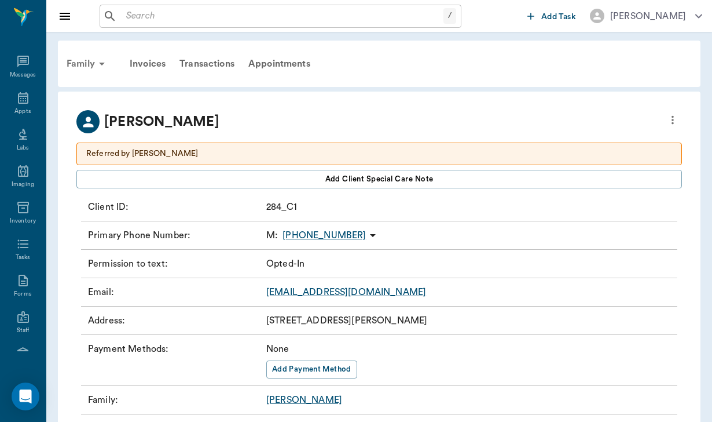
scroll to position [0, 0]
click at [85, 64] on div "Family" at bounding box center [88, 64] width 56 height 28
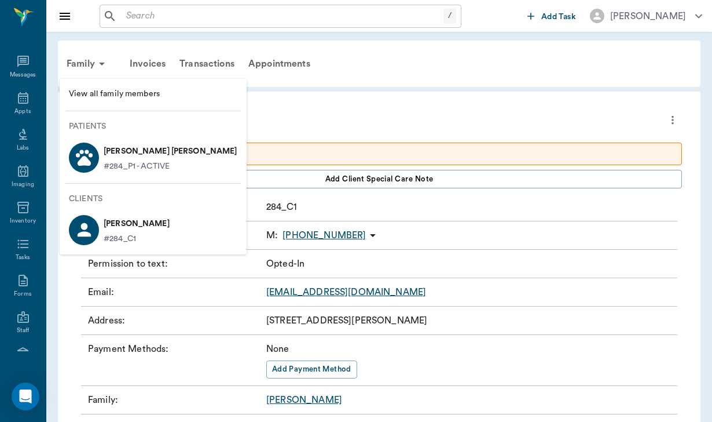
click at [118, 152] on p "[PERSON_NAME] [PERSON_NAME]" at bounding box center [171, 151] width 134 height 19
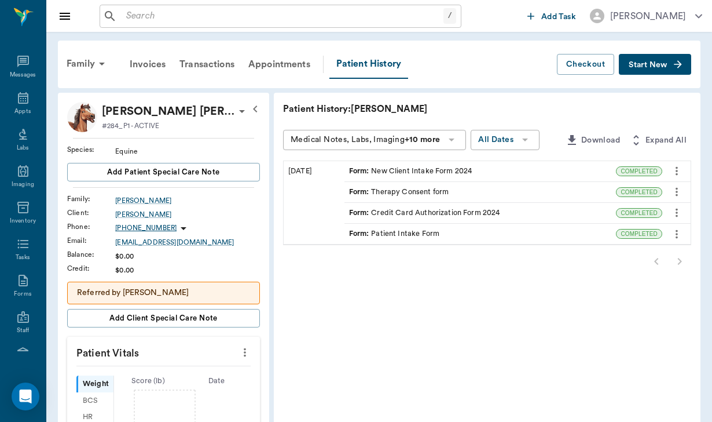
click at [378, 170] on div "Form : New Client Intake Form 2024" at bounding box center [410, 171] width 123 height 11
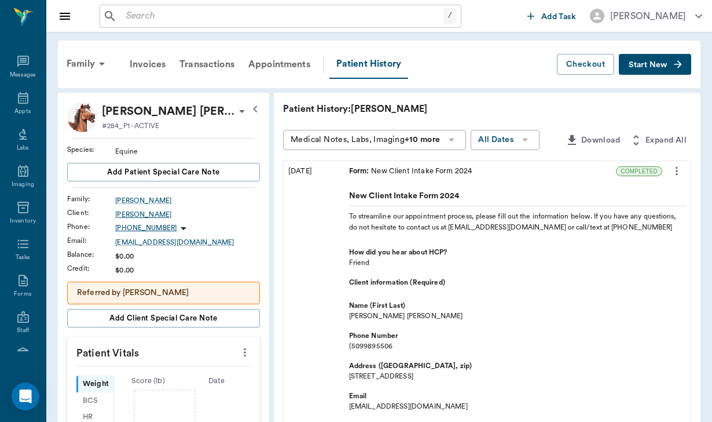
click at [145, 215] on div "[PERSON_NAME]" at bounding box center [187, 214] width 145 height 10
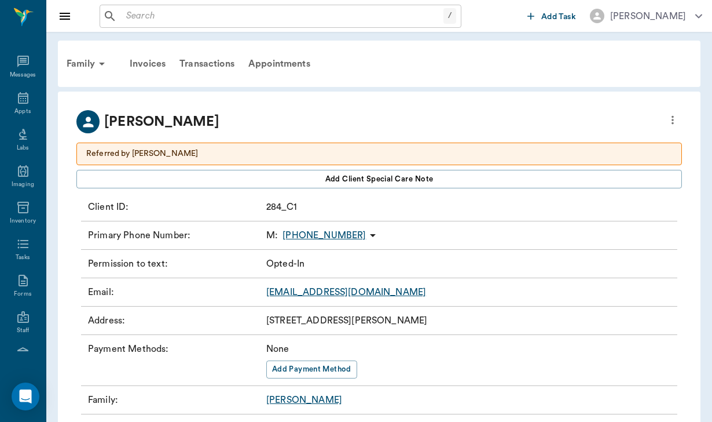
click at [673, 114] on icon "more" at bounding box center [672, 120] width 13 height 14
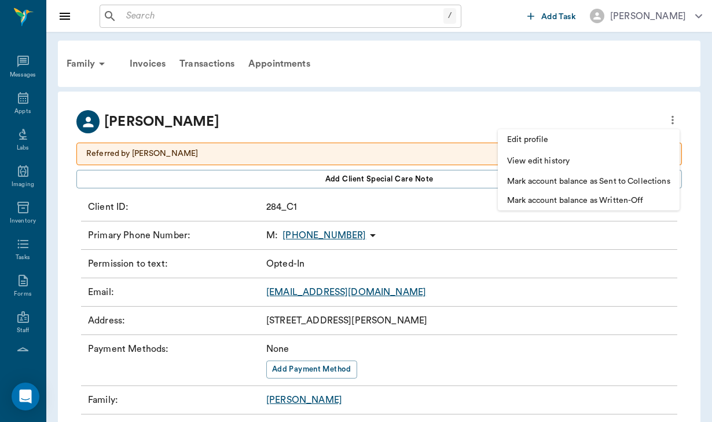
click at [591, 138] on span "Edit profile" at bounding box center [588, 140] width 163 height 12
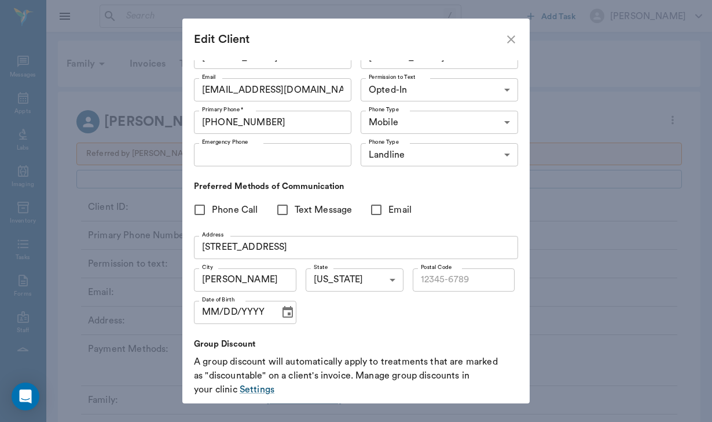
scroll to position [23, 0]
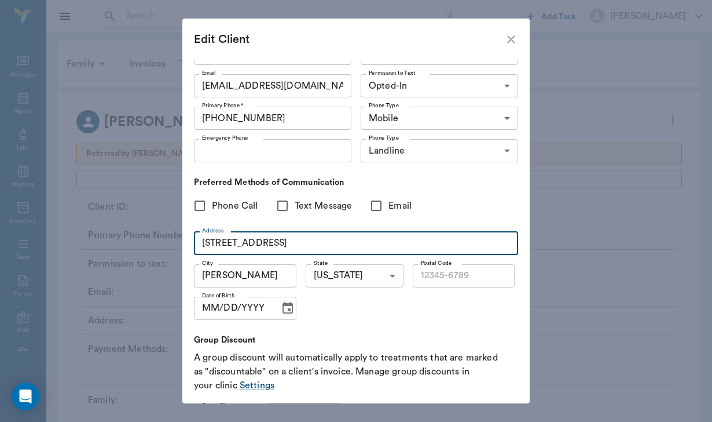
type input "[STREET_ADDRESS]"
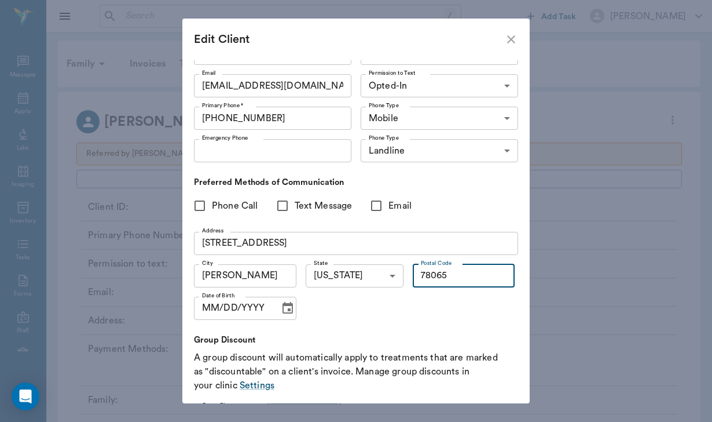
type input "78065"
click at [191, 204] on input "Phone Call" at bounding box center [200, 205] width 24 height 24
click at [203, 204] on input "Phone Call" at bounding box center [200, 205] width 24 height 24
click at [198, 204] on input "Phone Call" at bounding box center [200, 205] width 24 height 24
checkbox input "true"
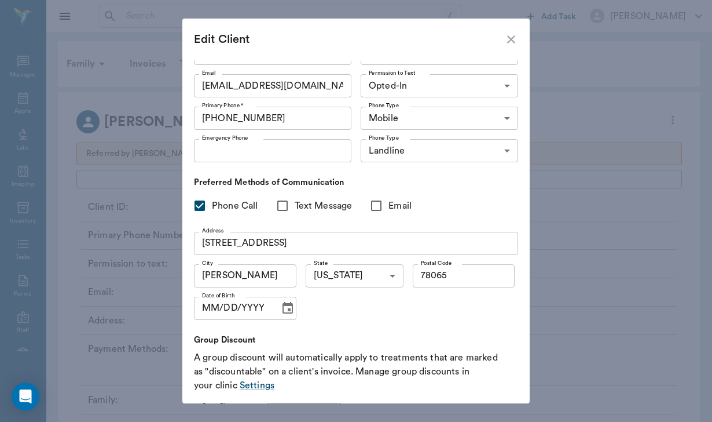
click at [284, 204] on input "Text Message" at bounding box center [282, 205] width 24 height 24
checkbox input "true"
click at [380, 205] on input "Email" at bounding box center [376, 205] width 24 height 24
checkbox input "true"
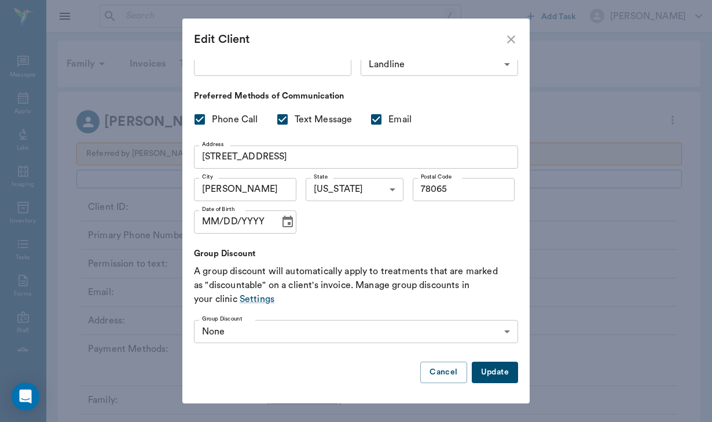
scroll to position [109, 0]
click at [507, 372] on button "Update" at bounding box center [495, 372] width 46 height 21
type input "UNKNOWN"
checkbox input "false"
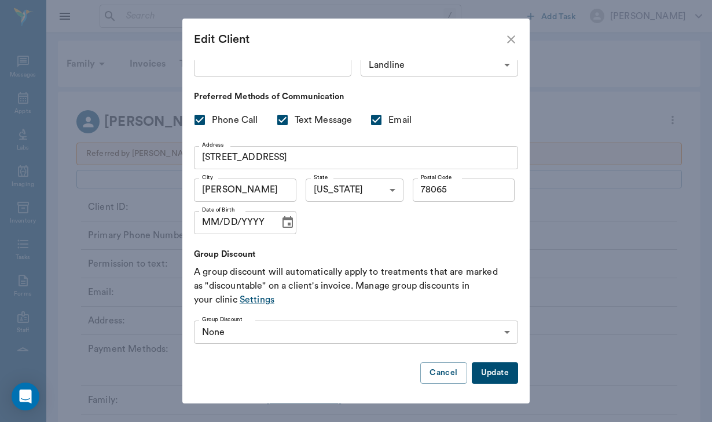
checkbox input "false"
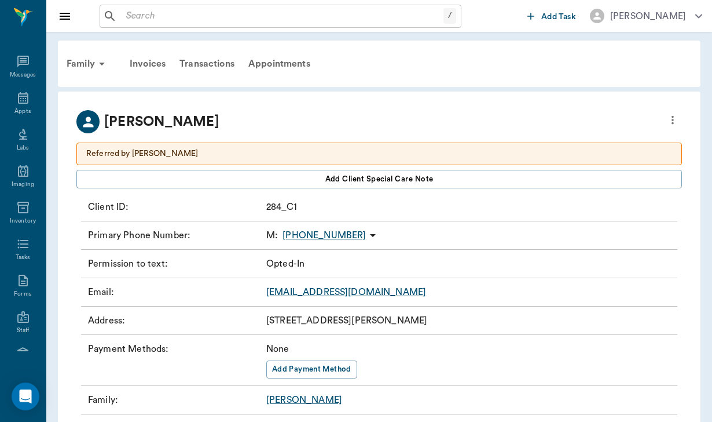
type input "OPT_IN"
checkbox input "true"
type input "78065"
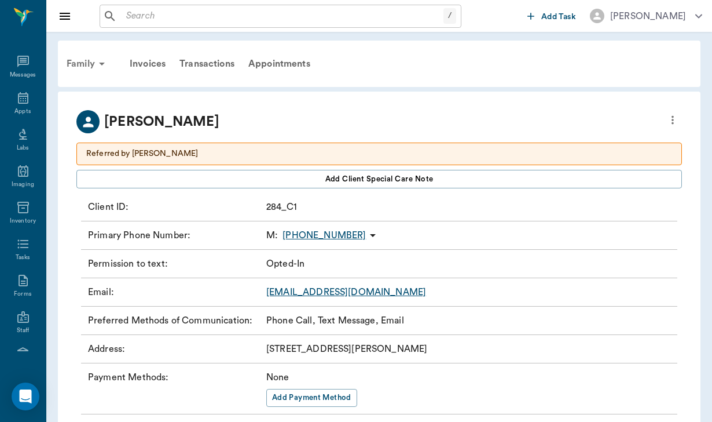
click at [86, 64] on div "Family" at bounding box center [88, 64] width 56 height 28
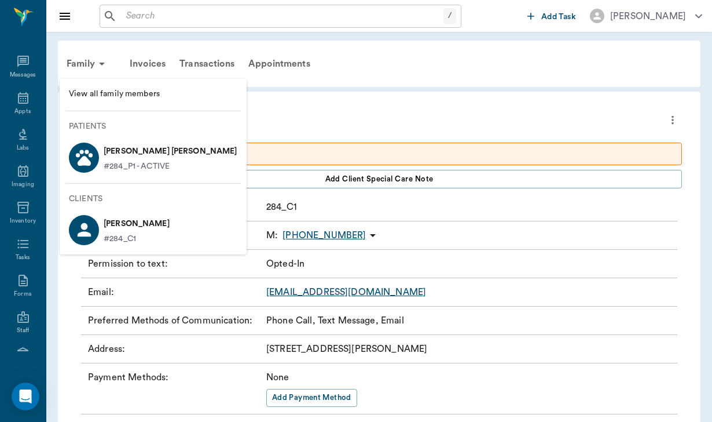
click at [132, 167] on p "#284_P1 - ACTIVE" at bounding box center [137, 166] width 66 height 12
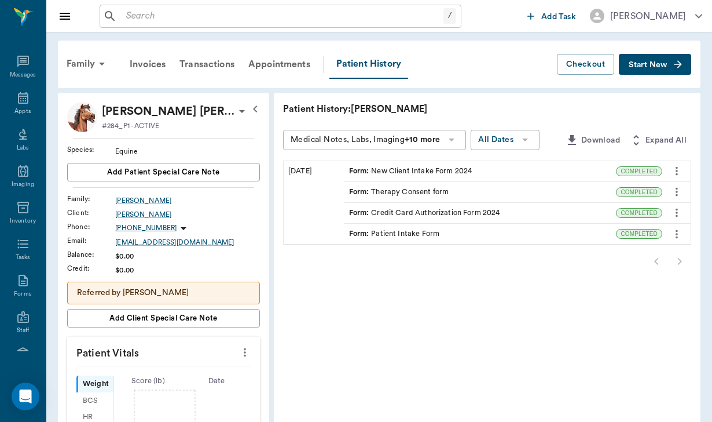
click at [447, 215] on div "Form : Credit Card Authorization Form 2024" at bounding box center [481, 213] width 272 height 20
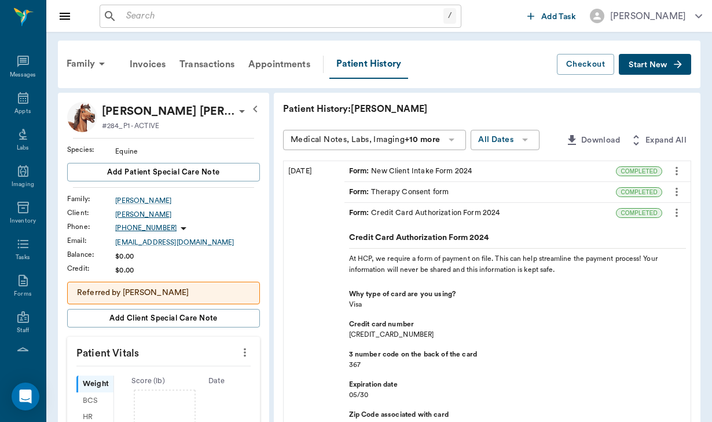
click at [115, 213] on div "[PERSON_NAME]" at bounding box center [187, 214] width 145 height 10
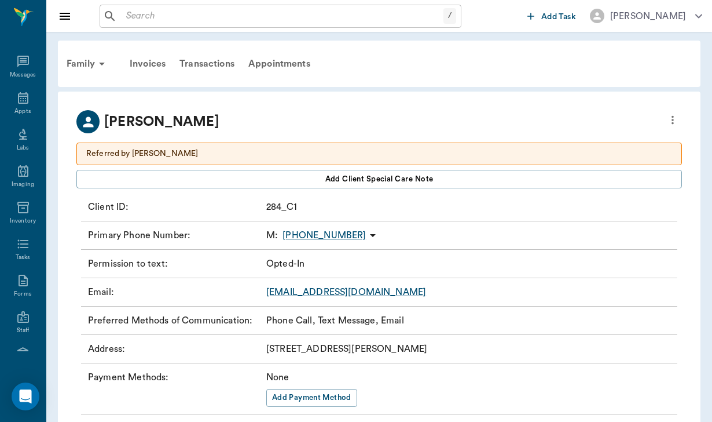
click at [662, 119] on div "[PERSON_NAME]" at bounding box center [379, 121] width 606 height 23
click at [74, 61] on div "Family" at bounding box center [88, 64] width 56 height 28
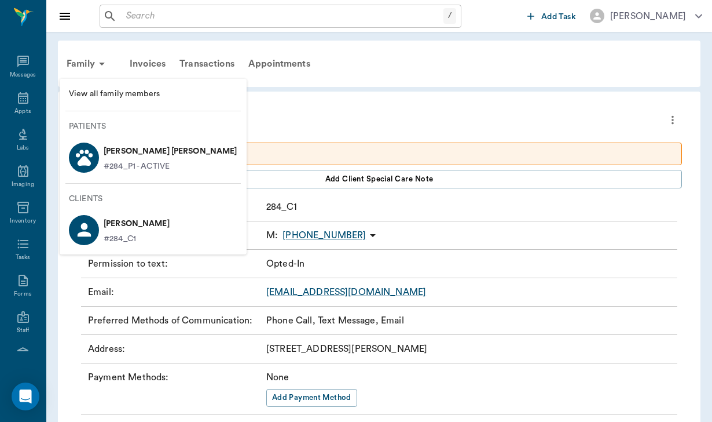
click at [117, 162] on p "#284_P1 - ACTIVE" at bounding box center [137, 166] width 66 height 12
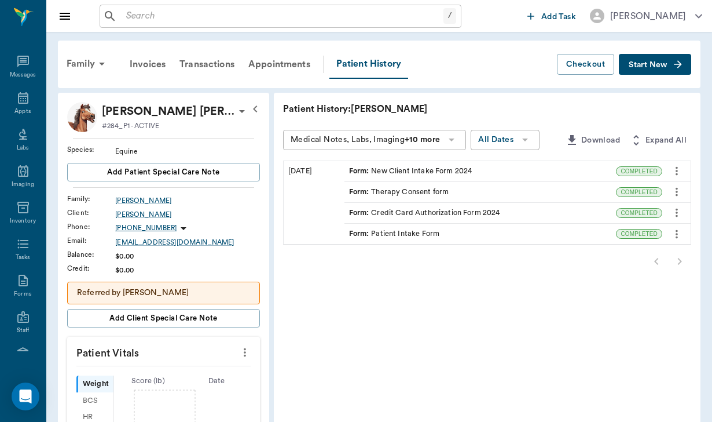
click at [411, 214] on div "Form : Credit Card Authorization Form 2024" at bounding box center [424, 212] width 151 height 11
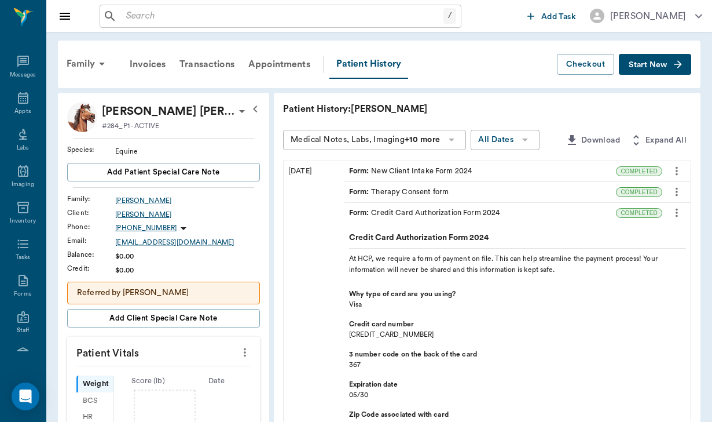
click at [124, 213] on div "[PERSON_NAME]" at bounding box center [187, 214] width 145 height 10
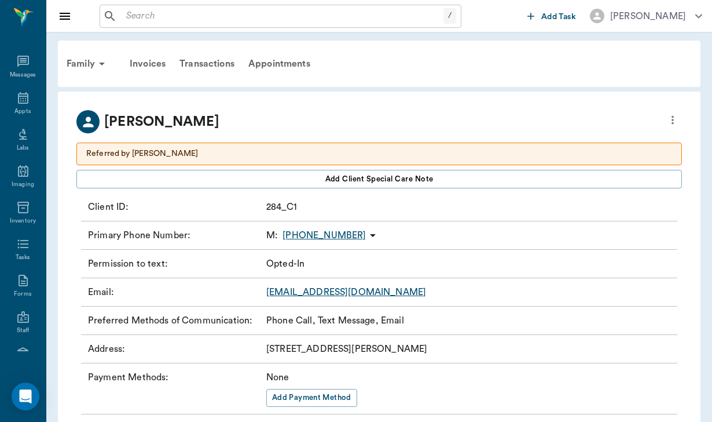
click at [674, 118] on icon "more" at bounding box center [672, 120] width 13 height 14
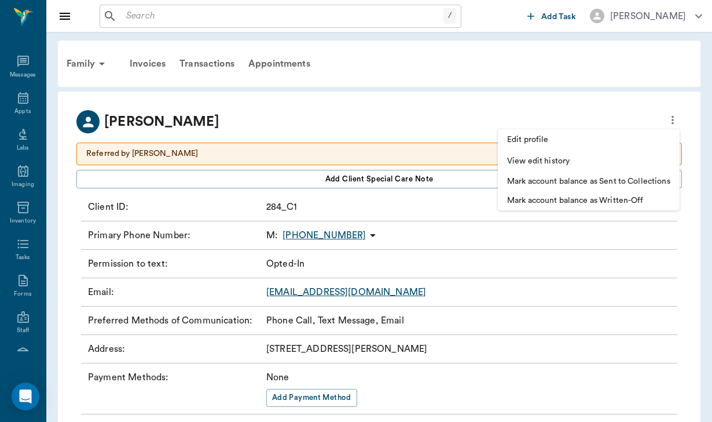
click at [556, 140] on span "Edit profile" at bounding box center [588, 140] width 163 height 12
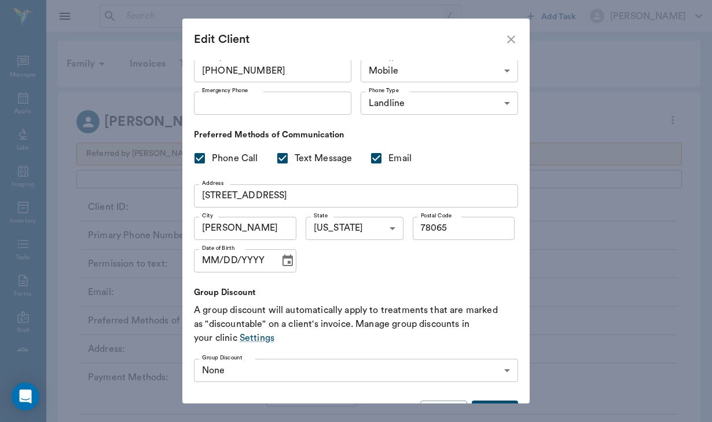
scroll to position [105, 0]
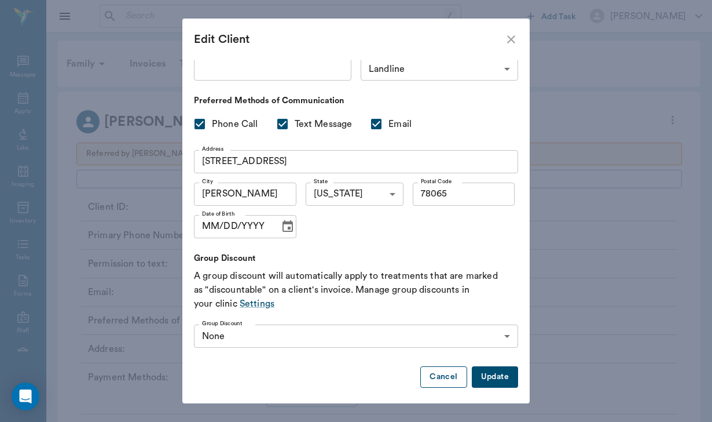
click at [460, 378] on button "Cancel" at bounding box center [443, 376] width 46 height 21
type input "UNKNOWN"
checkbox input "false"
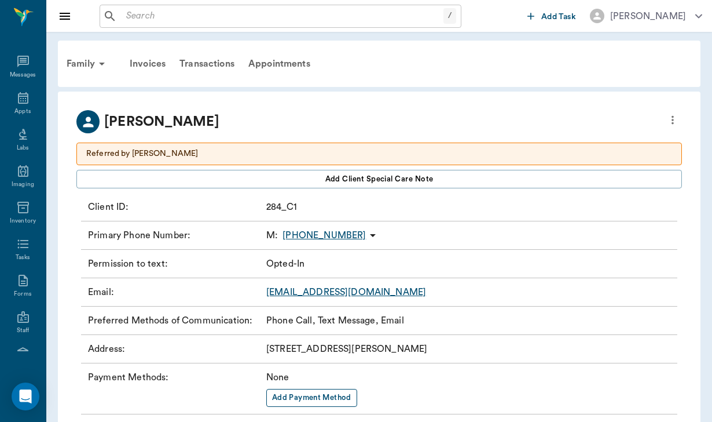
click at [314, 399] on button "Add Payment Method" at bounding box center [311, 398] width 91 height 18
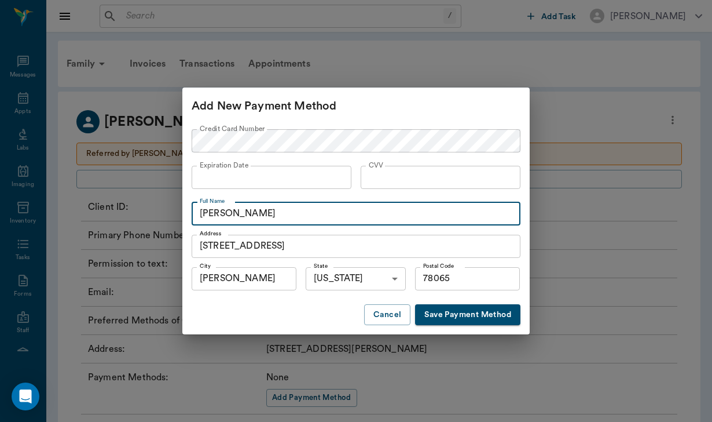
type input "[PERSON_NAME]"
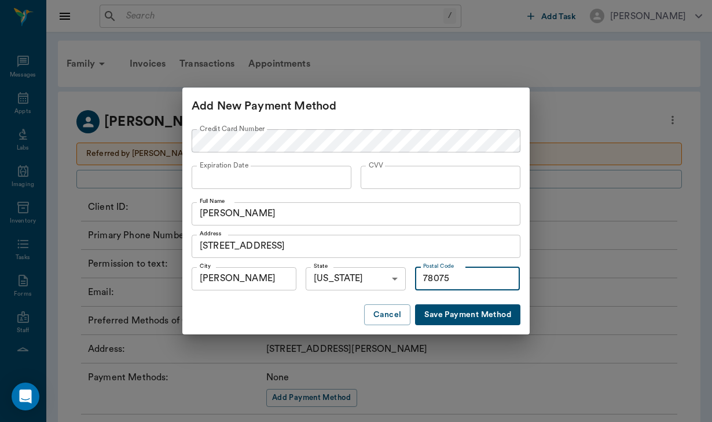
type input "78075"
click at [500, 312] on button "Save Payment Method" at bounding box center [467, 314] width 105 height 21
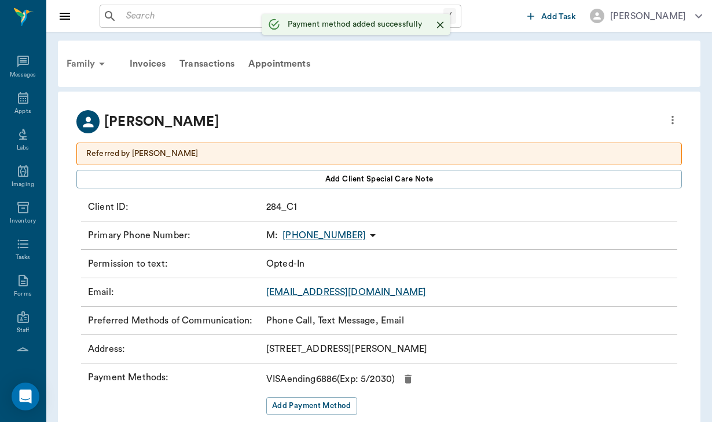
click at [80, 65] on div "Family" at bounding box center [88, 64] width 56 height 28
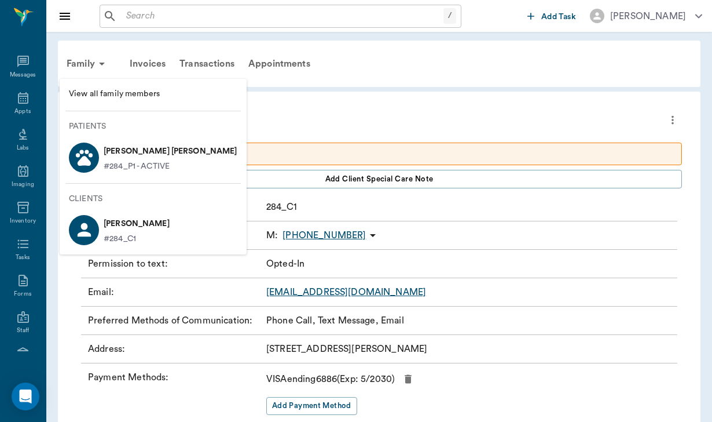
click at [118, 166] on p "#284_P1 - ACTIVE" at bounding box center [137, 166] width 66 height 12
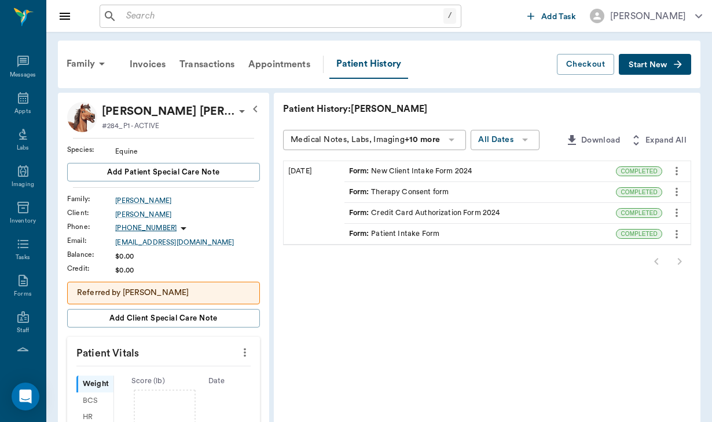
click at [345, 220] on div "Form : Credit Card Authorization Form 2024" at bounding box center [481, 213] width 272 height 20
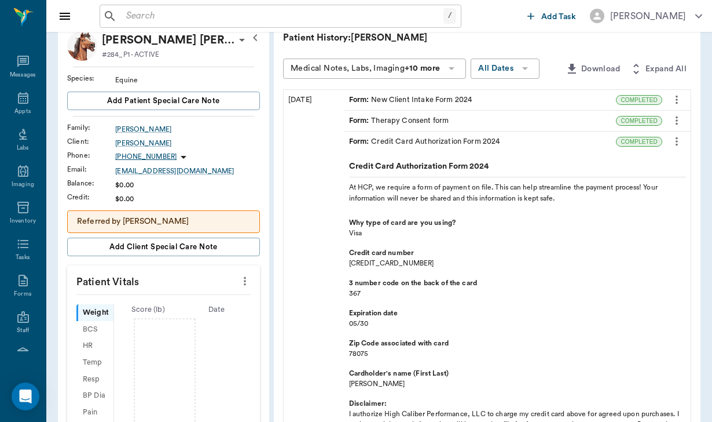
scroll to position [78, 0]
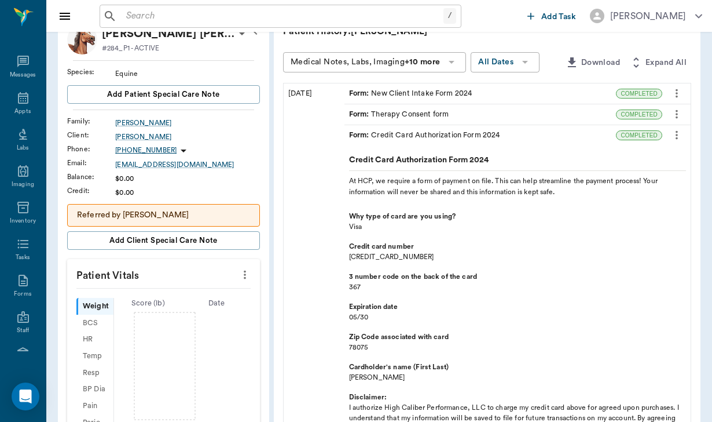
click at [510, 151] on div "Credit Card Authorization Form 2024 At HCP, we require a form of payment on fil…" at bounding box center [517, 391] width 337 height 482
click at [504, 140] on div "Form : Credit Card Authorization Form 2024" at bounding box center [481, 135] width 272 height 20
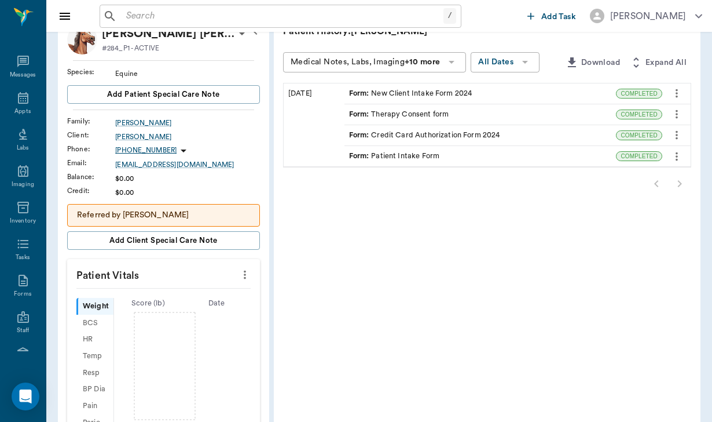
click at [496, 156] on div "Form : Patient Intake Form" at bounding box center [481, 156] width 272 height 20
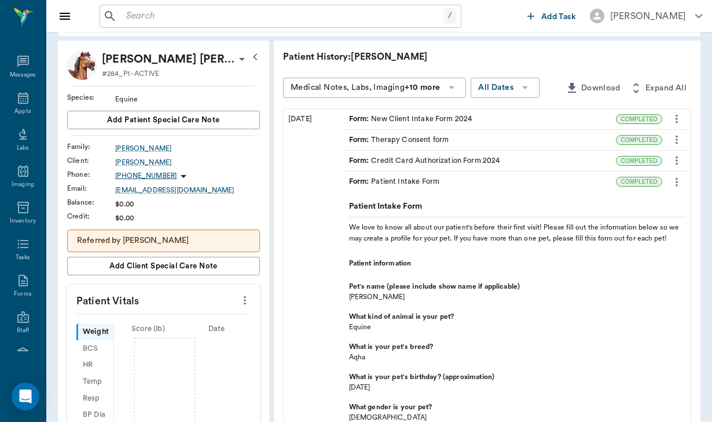
scroll to position [49, 0]
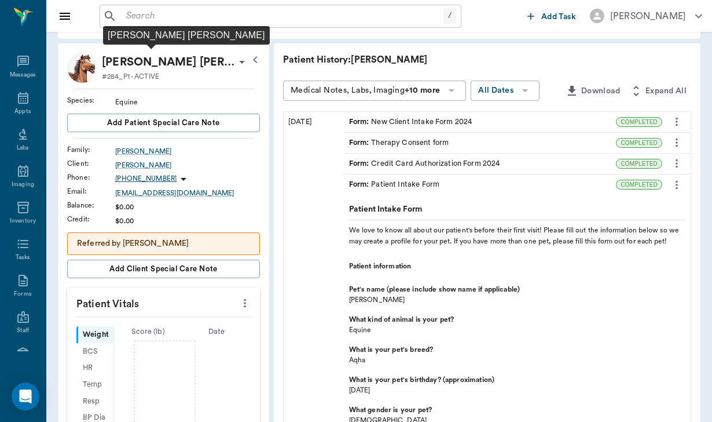
click at [161, 59] on p "[PERSON_NAME] [PERSON_NAME]" at bounding box center [168, 62] width 133 height 19
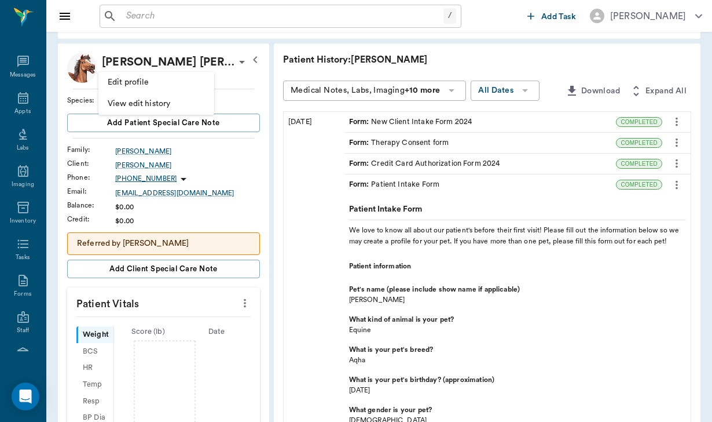
click at [133, 84] on span "Edit profile" at bounding box center [156, 82] width 97 height 12
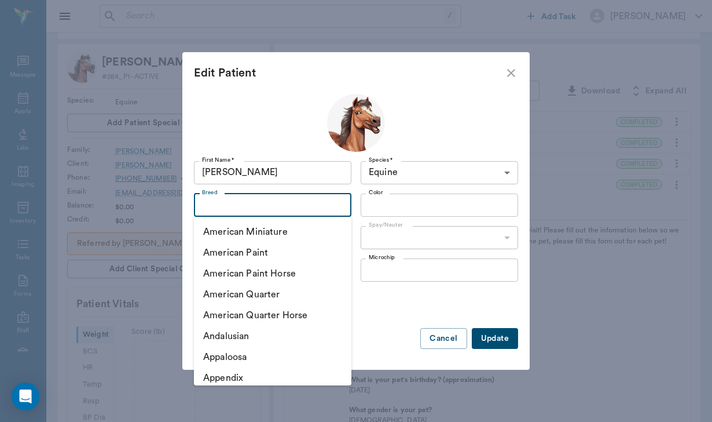
click at [250, 207] on input "Breed" at bounding box center [262, 205] width 131 height 16
click at [314, 317] on li "American Quarter Horse" at bounding box center [272, 315] width 157 height 21
type input "American Quarter Horse"
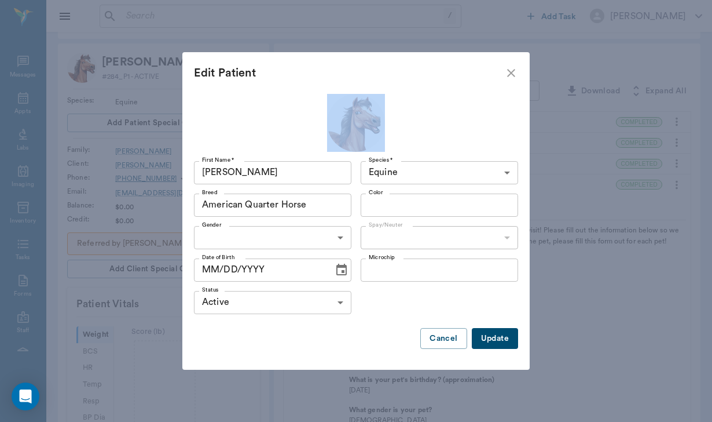
drag, startPoint x: 393, startPoint y: 65, endPoint x: 470, endPoint y: 96, distance: 83.2
click at [474, 97] on div "Edit Patient First Name * [PERSON_NAME] First Name * Species * Equine Equine Sp…" at bounding box center [355, 211] width 347 height 318
click at [500, 337] on button "Update" at bounding box center [495, 338] width 46 height 21
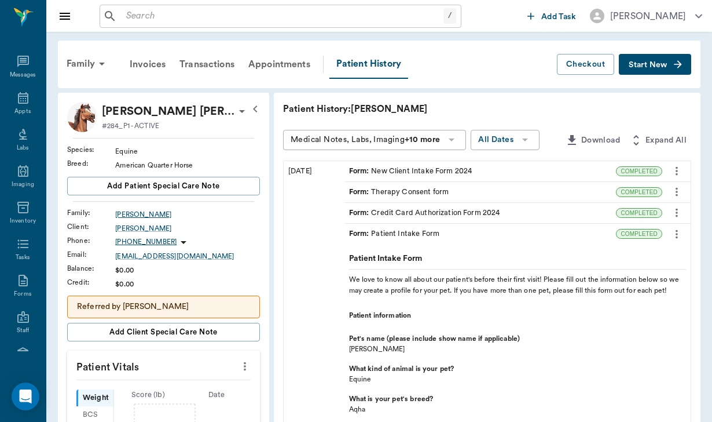
scroll to position [0, 0]
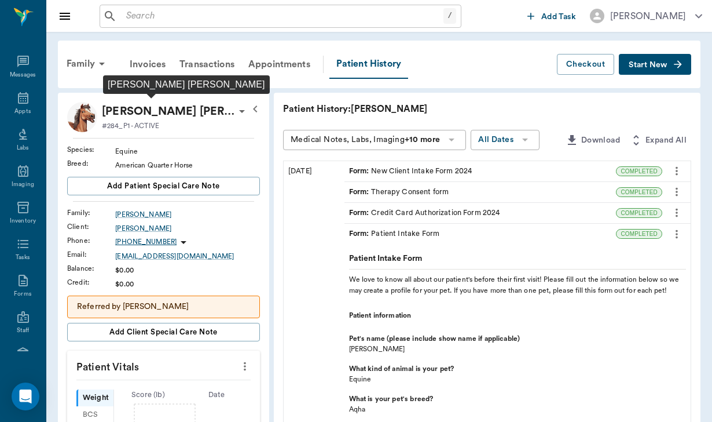
click at [157, 111] on p "[PERSON_NAME] [PERSON_NAME]" at bounding box center [168, 111] width 133 height 19
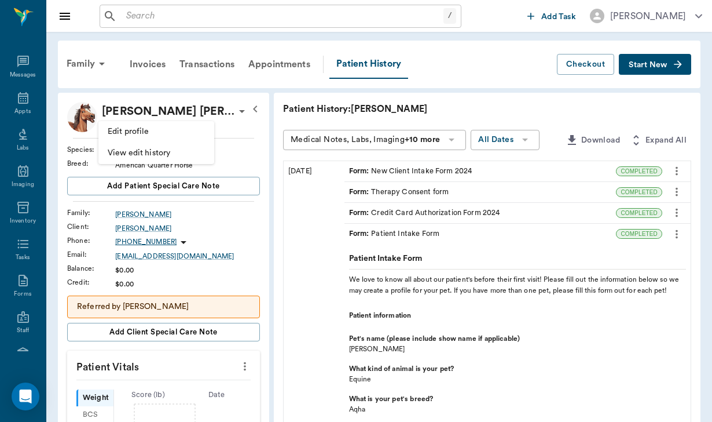
click at [126, 134] on span "Edit profile" at bounding box center [156, 132] width 97 height 12
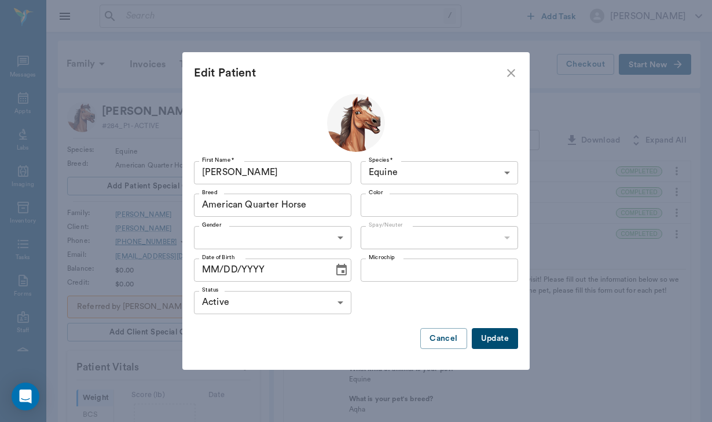
click at [229, 240] on body "/ ​ Add Task [PERSON_NAME] Nectar Messages Appts Labs Imaging Inventory Tasks F…" at bounding box center [356, 383] width 712 height 767
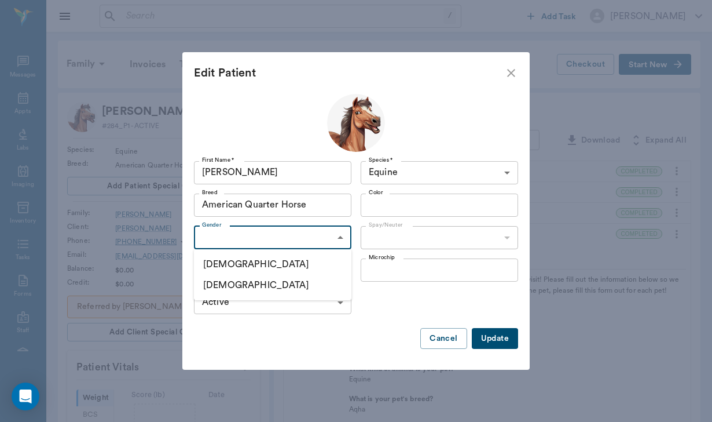
click at [226, 261] on li "[DEMOGRAPHIC_DATA]" at bounding box center [272, 264] width 157 height 21
type input "[DEMOGRAPHIC_DATA]"
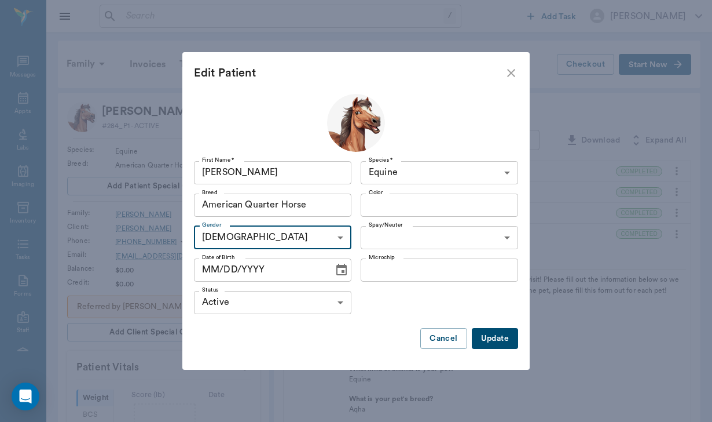
click at [411, 237] on body "/ ​ Add Task [PERSON_NAME] Nectar Messages Appts Labs Imaging Inventory Tasks F…" at bounding box center [356, 383] width 712 height 767
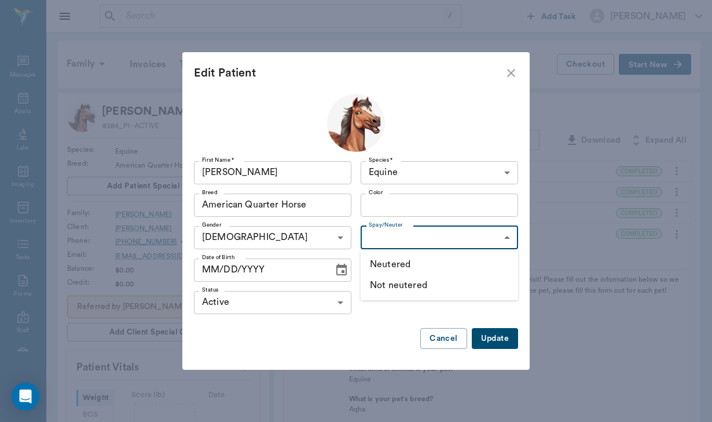
click at [410, 263] on li "Neutered" at bounding box center [439, 264] width 157 height 21
type input "true"
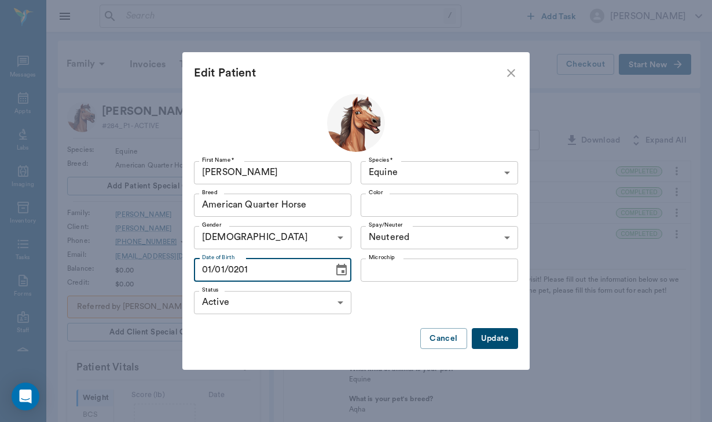
type input "[DATE]"
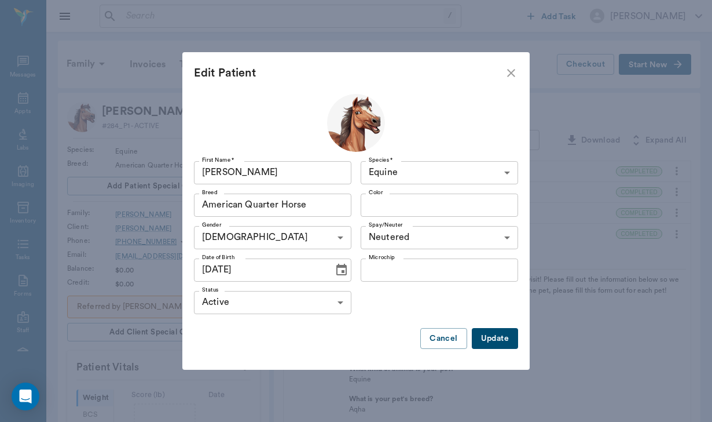
click at [507, 347] on button "Update" at bounding box center [495, 338] width 46 height 21
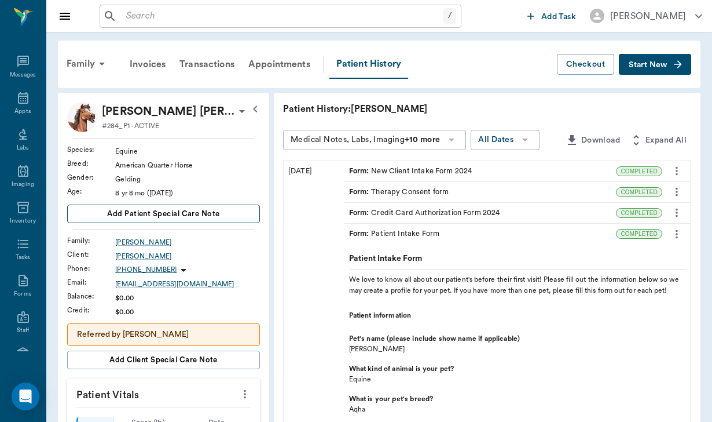
click at [148, 218] on span "Add patient Special Care Note" at bounding box center [163, 213] width 112 height 13
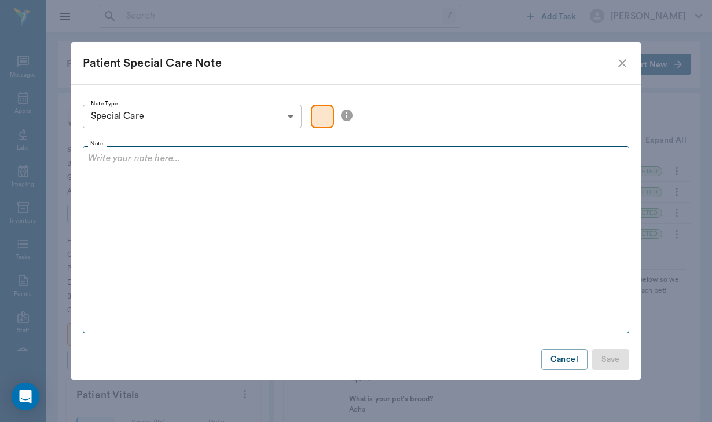
click at [137, 173] on div at bounding box center [356, 165] width 536 height 29
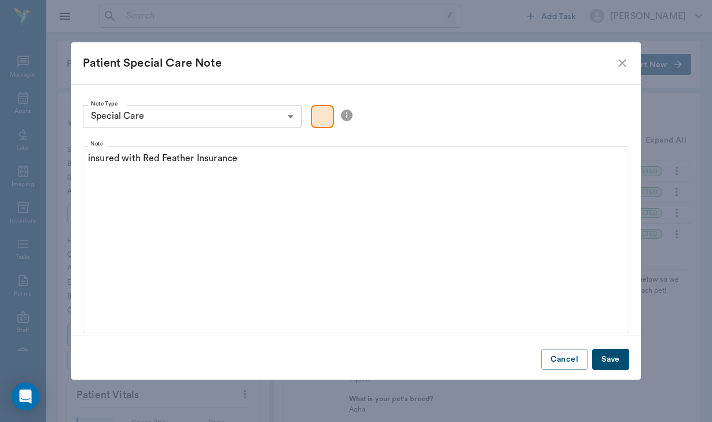
click at [619, 358] on button "Save" at bounding box center [610, 359] width 37 height 21
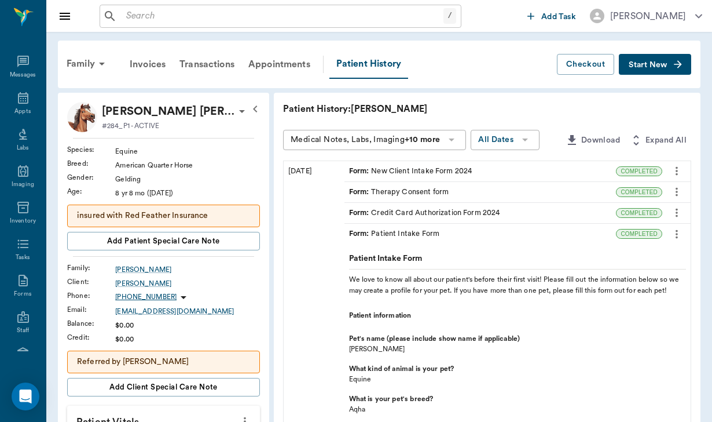
click at [602, 230] on div "Form : Patient Intake Form" at bounding box center [481, 234] width 272 height 20
